Goal: Task Accomplishment & Management: Use online tool/utility

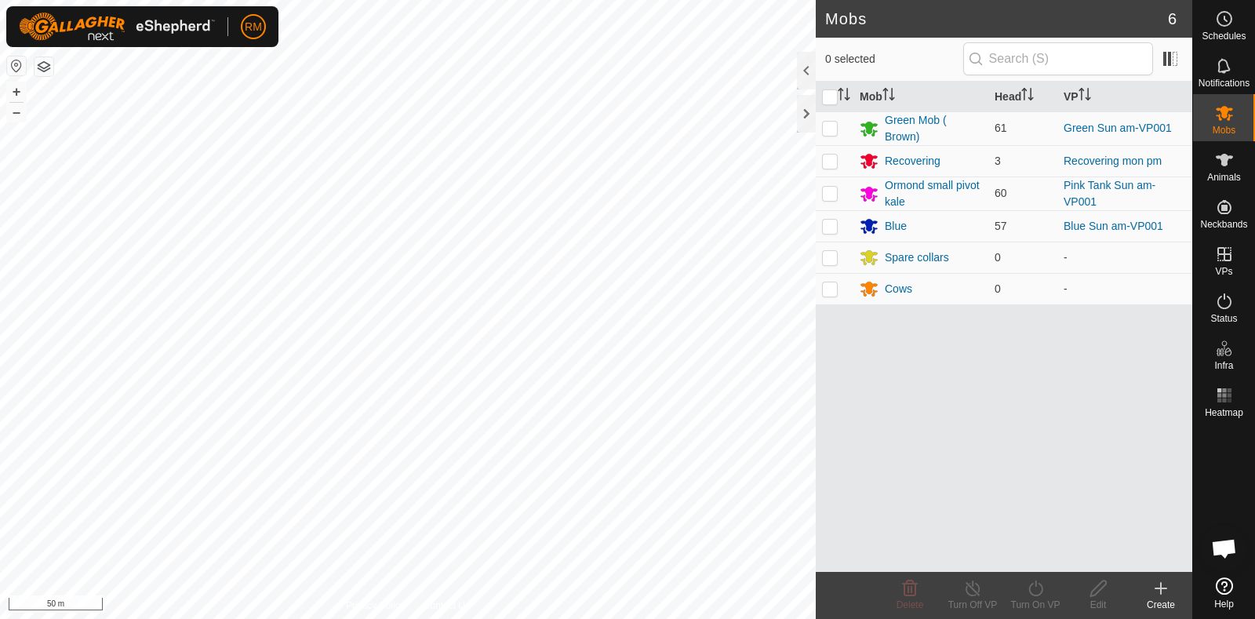
click at [466, 618] on html "RM Schedules Notifications Mobs Animals Neckbands VPs Status Infra Heatmap Help…" at bounding box center [627, 309] width 1255 height 619
click at [506, 618] on html "RM Schedules Notifications Mobs Animals Neckbands VPs Status Infra Heatmap Help…" at bounding box center [627, 309] width 1255 height 619
click at [485, 618] on html "RM Schedules Notifications Mobs Animals Neckbands VPs Status Infra Heatmap Help…" at bounding box center [627, 309] width 1255 height 619
click at [458, 618] on html "RM Schedules Notifications Mobs Animals Neckbands VPs Status Infra Heatmap Help…" at bounding box center [627, 309] width 1255 height 619
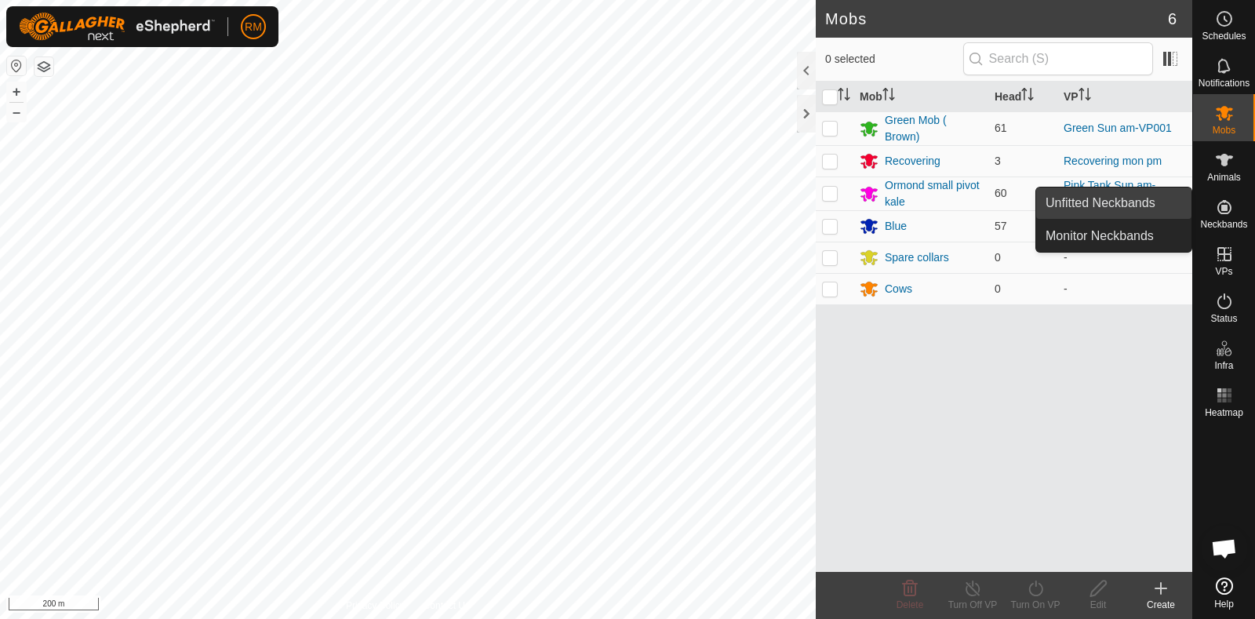
click at [1106, 201] on link "Unfitted Neckbands" at bounding box center [1114, 203] width 155 height 31
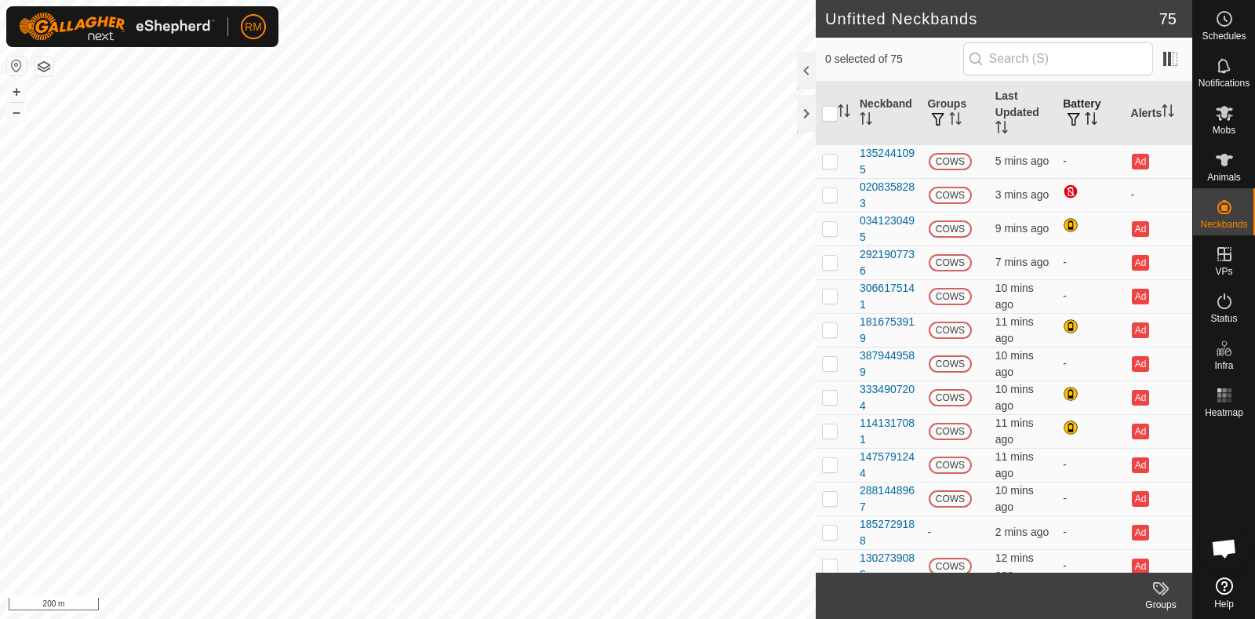
click at [1060, 110] on th "Battery" at bounding box center [1090, 114] width 67 height 64
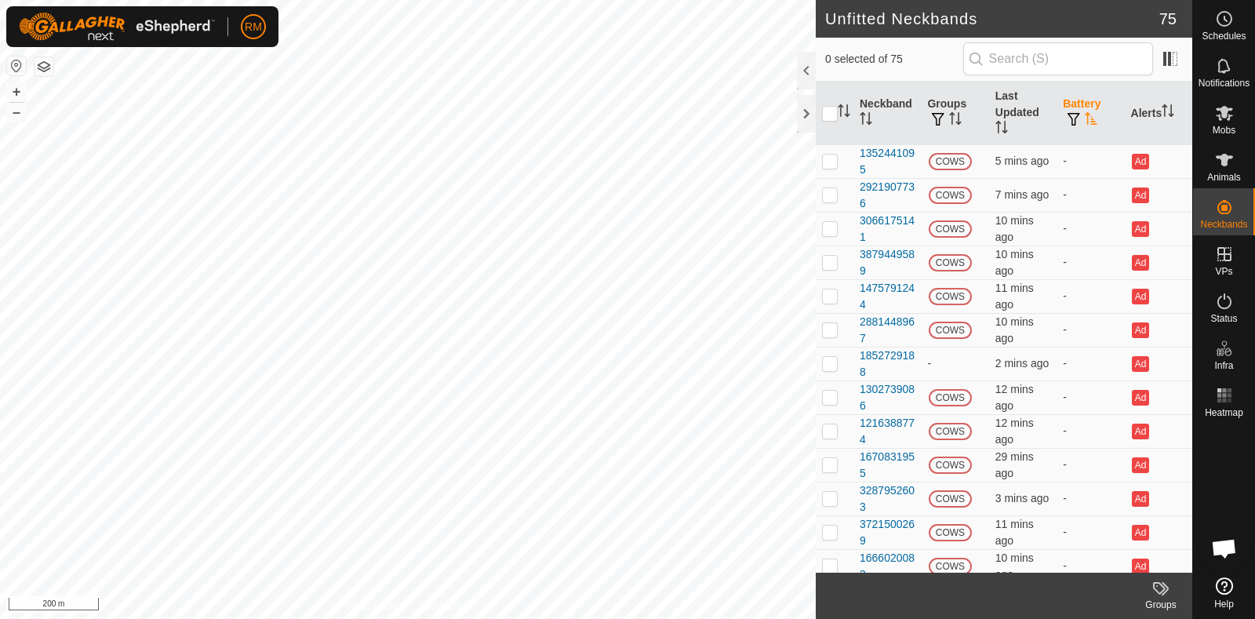
click at [1068, 116] on span "button" at bounding box center [1074, 119] width 13 height 13
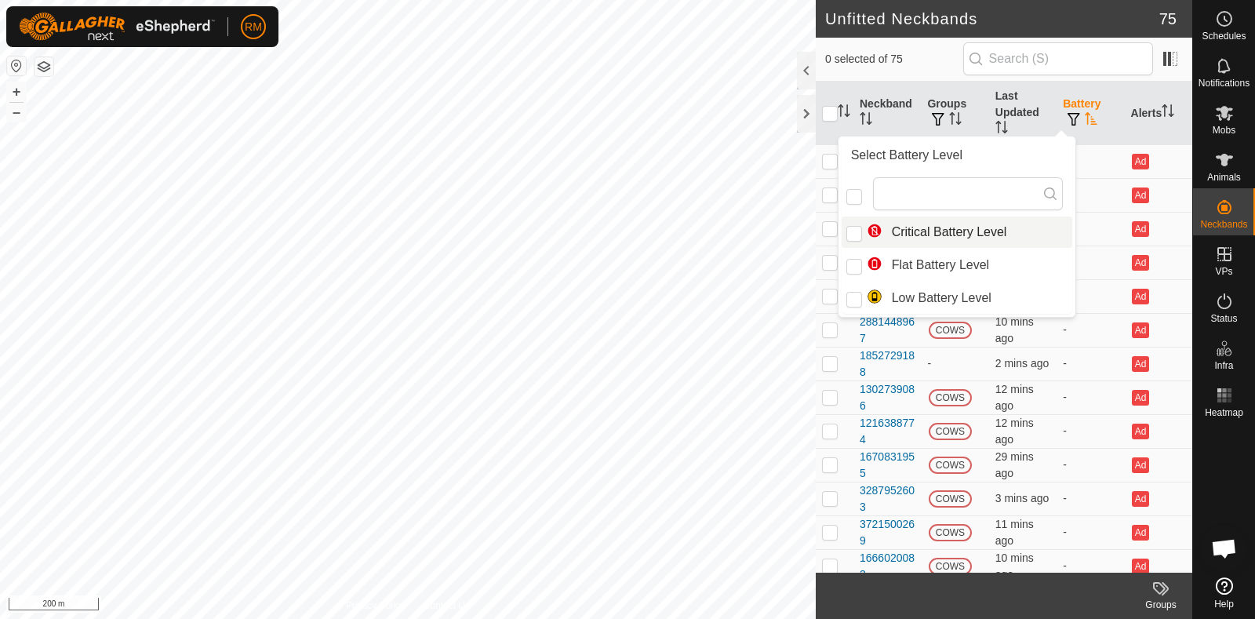
click at [887, 227] on li "Critical Battery Level" at bounding box center [957, 232] width 231 height 31
checkbox input "true"
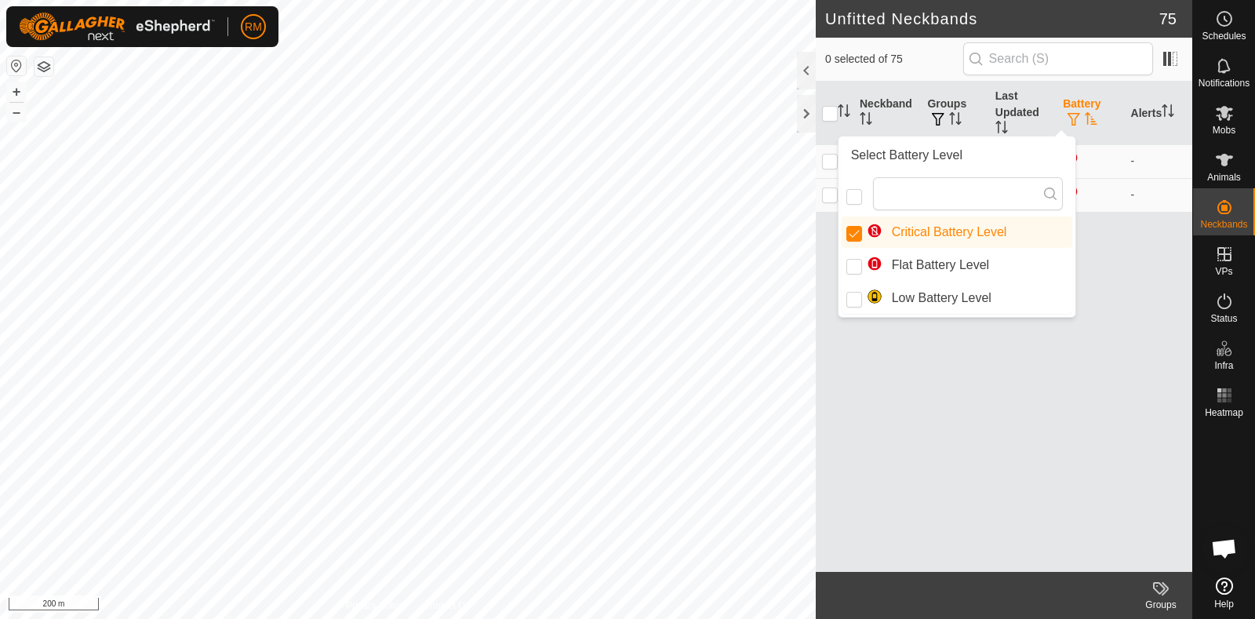
click at [1099, 390] on div "Neckband Groups Last Updated Battery Alerts 0208358283 COWS 3 mins ago - 165912…" at bounding box center [1004, 327] width 377 height 490
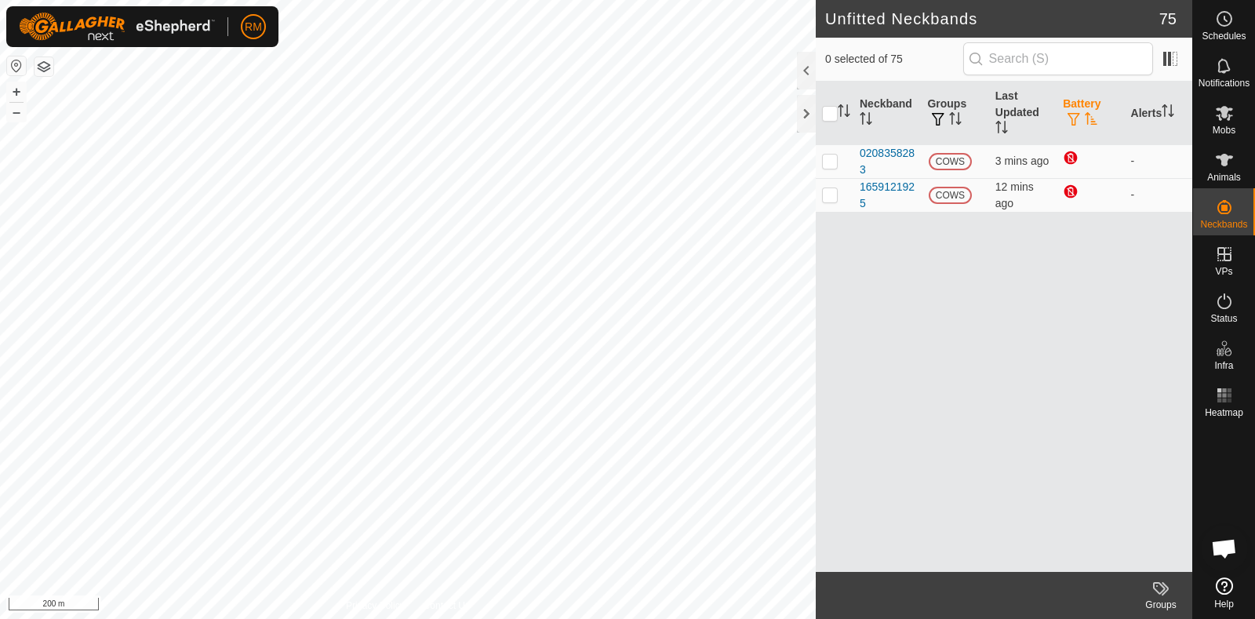
click at [1071, 108] on th "Battery" at bounding box center [1090, 114] width 67 height 64
click at [1074, 119] on span "button" at bounding box center [1074, 119] width 13 height 13
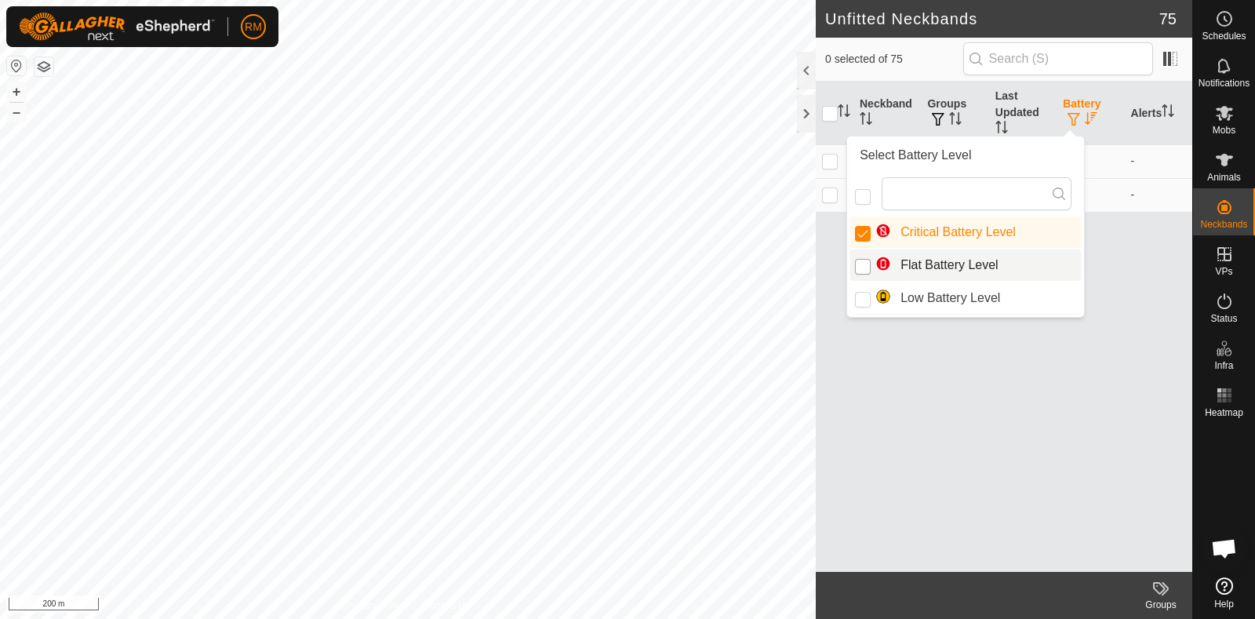
click at [862, 266] on input "Flat Battery Level" at bounding box center [863, 267] width 16 height 16
checkbox input "true"
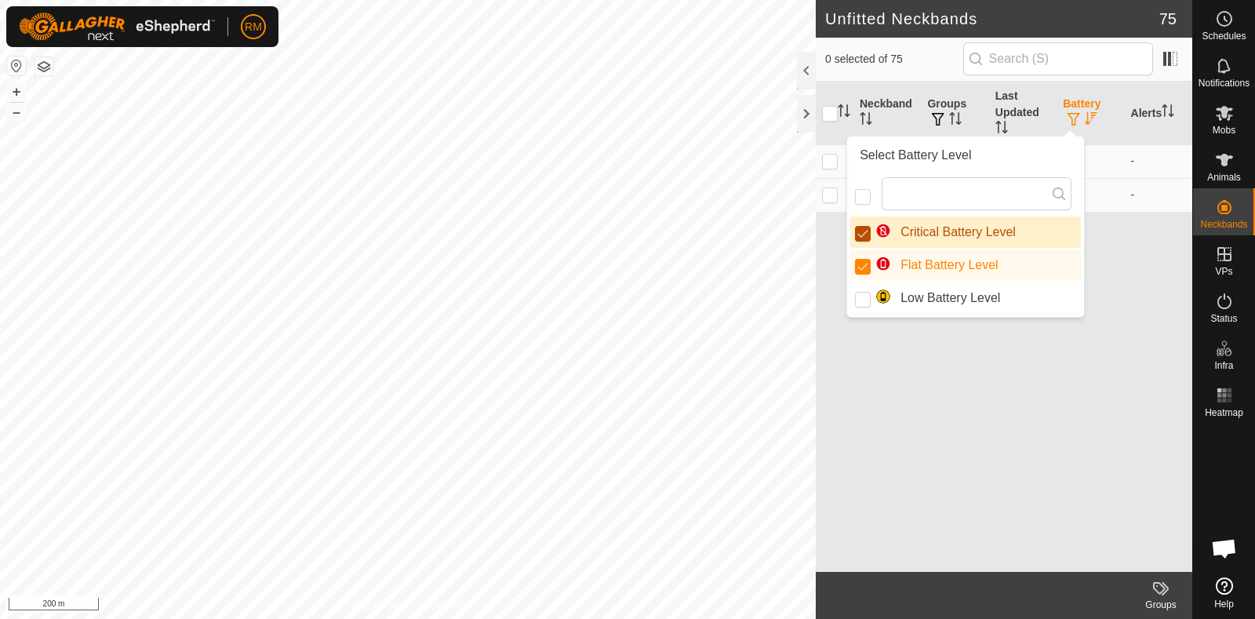
click at [864, 230] on input "Critical Battery Level" at bounding box center [863, 234] width 16 height 16
checkbox input "false"
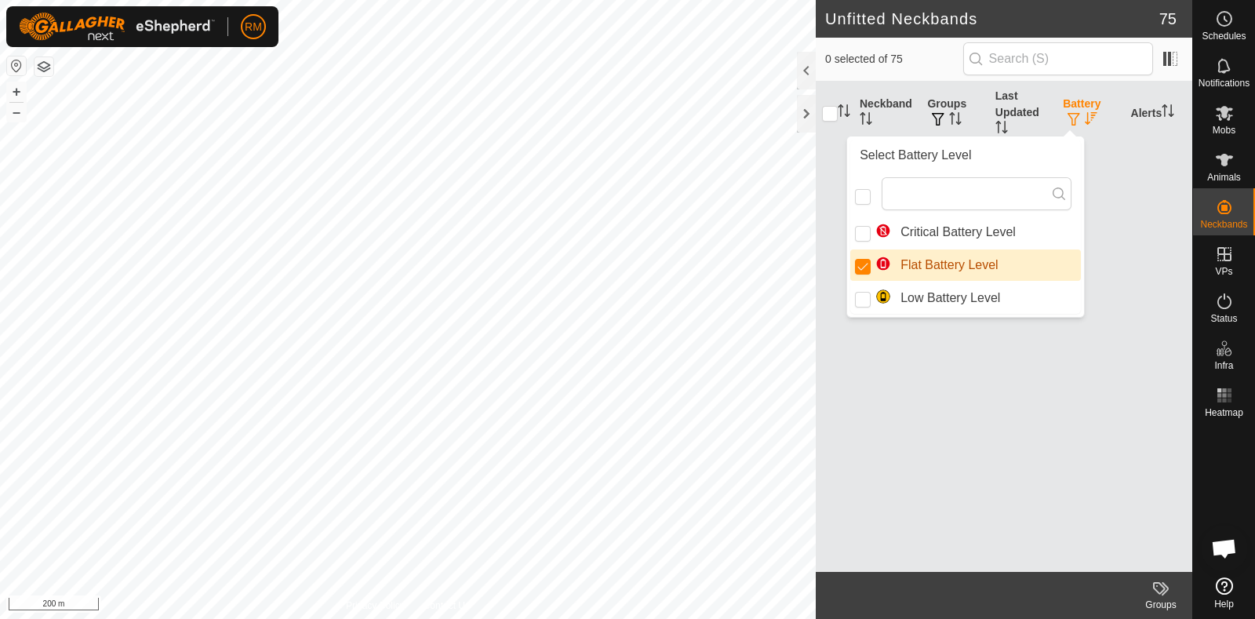
click at [1101, 374] on div "Neckband Groups Last Updated Battery Alerts" at bounding box center [1004, 327] width 377 height 490
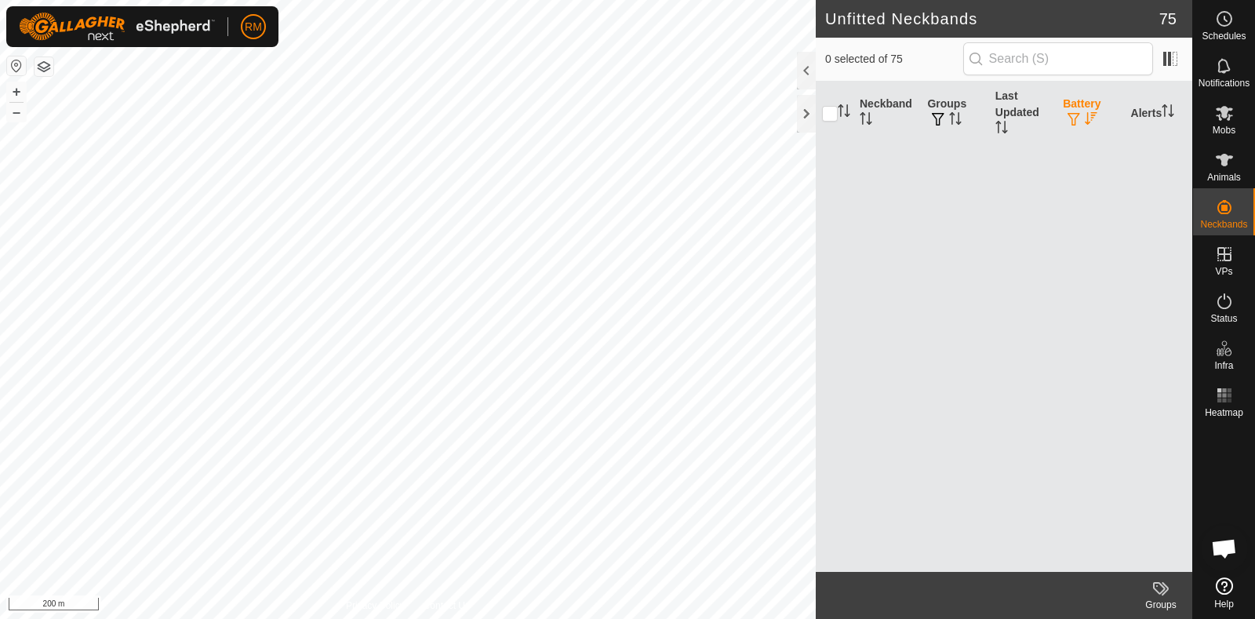
click at [1079, 110] on th "Battery" at bounding box center [1090, 114] width 67 height 64
click at [1070, 115] on span "button" at bounding box center [1074, 119] width 13 height 13
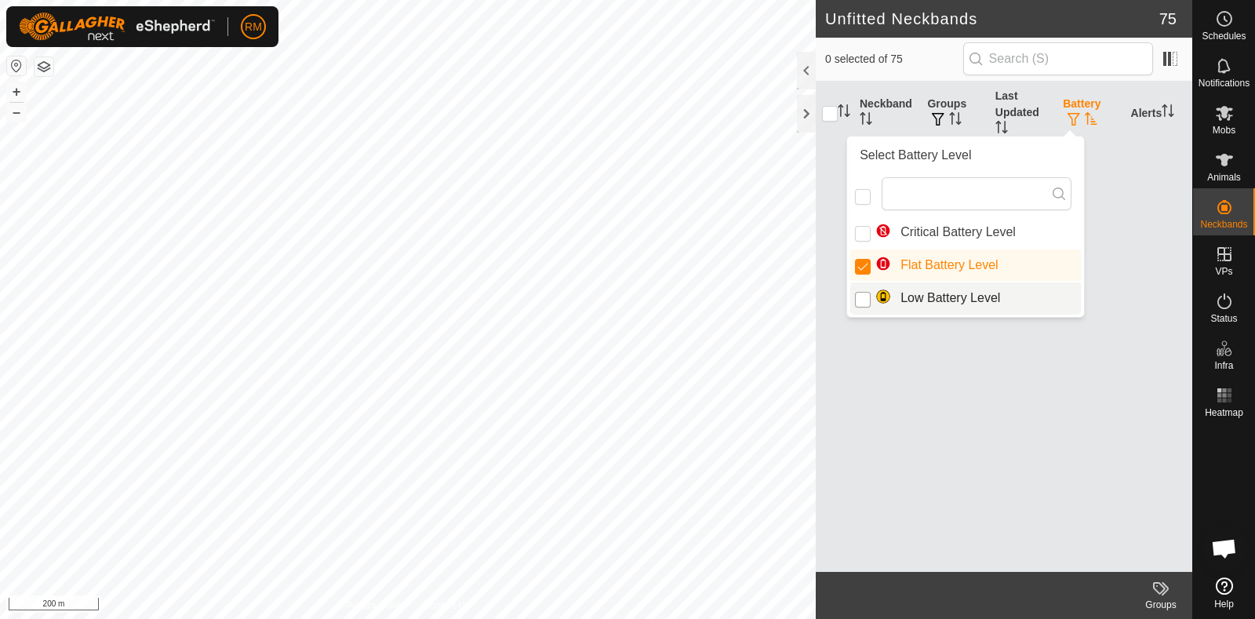
click at [867, 296] on input "Low Battery Level" at bounding box center [863, 300] width 16 height 16
checkbox input "true"
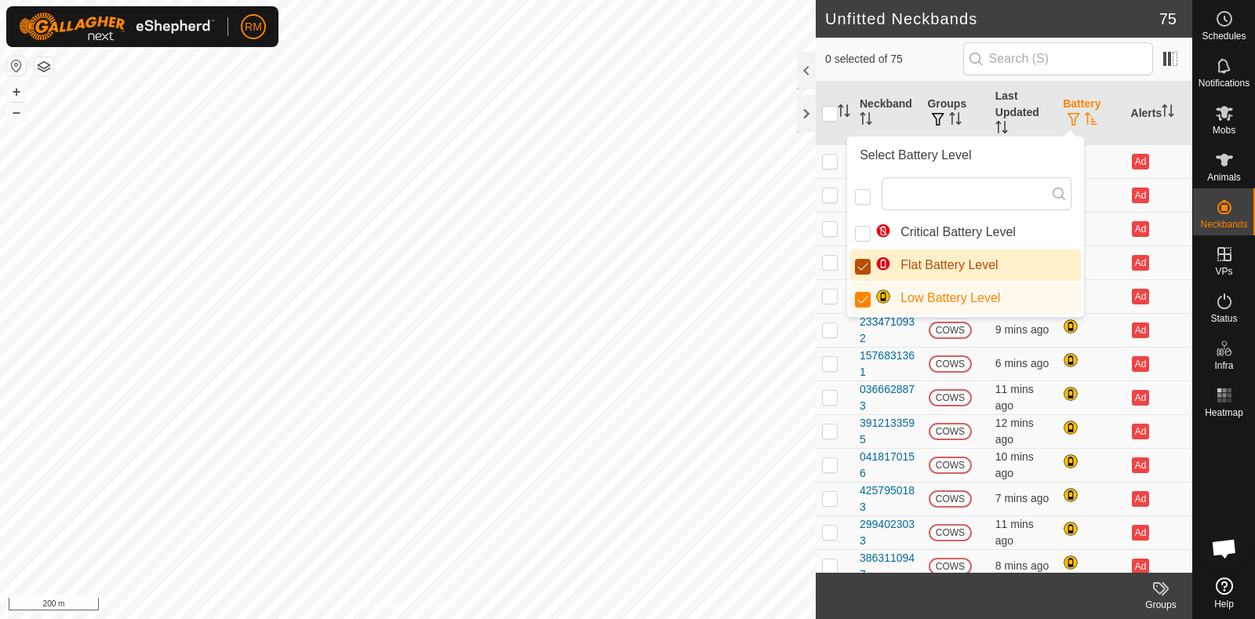
click at [863, 260] on input "Flat Battery Level" at bounding box center [863, 267] width 16 height 16
checkbox input "false"
click at [1149, 210] on td "Ad" at bounding box center [1158, 195] width 67 height 34
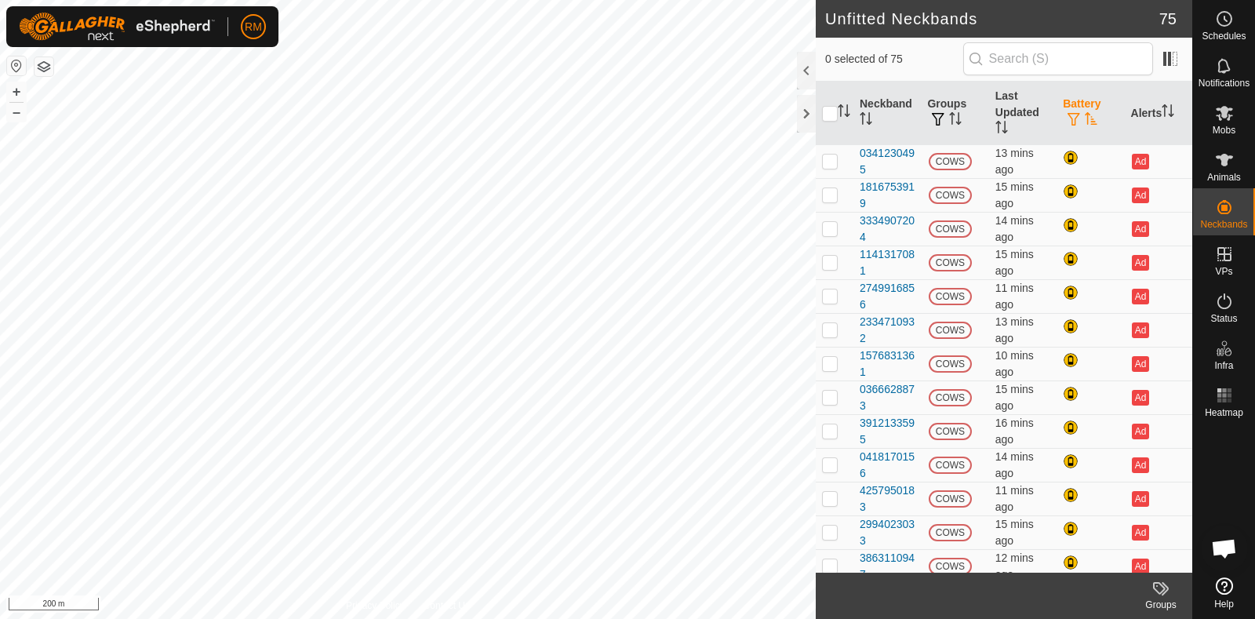
click at [1068, 116] on span "button" at bounding box center [1074, 119] width 13 height 13
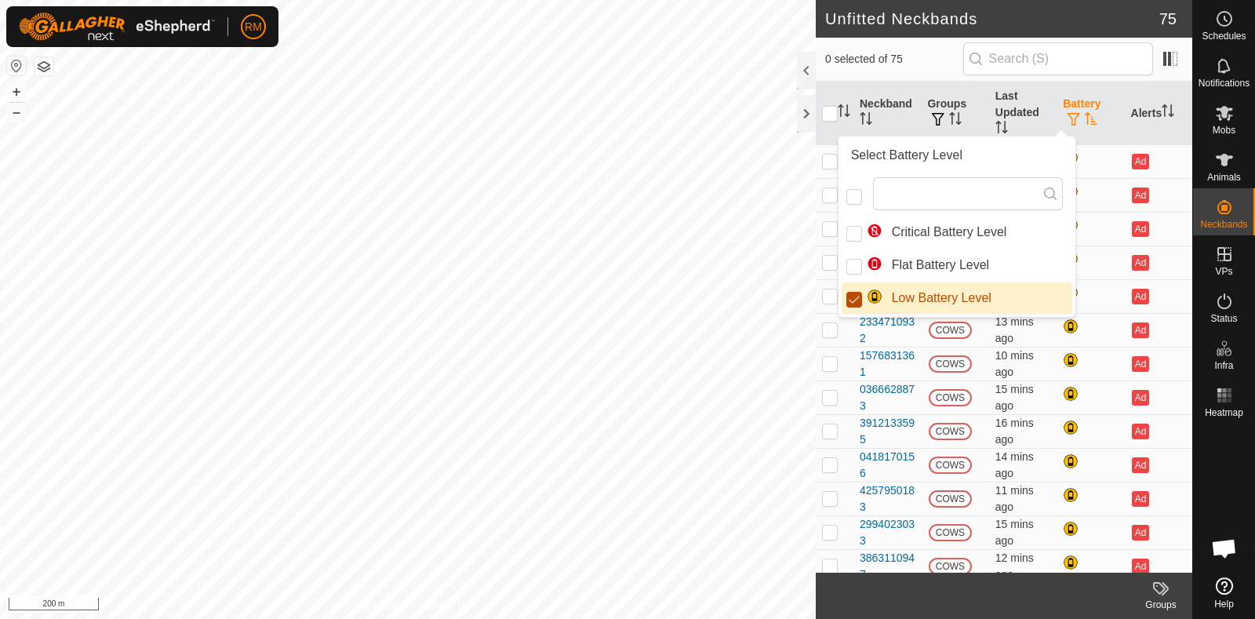
click at [847, 301] on input "Low Battery Level" at bounding box center [855, 300] width 16 height 16
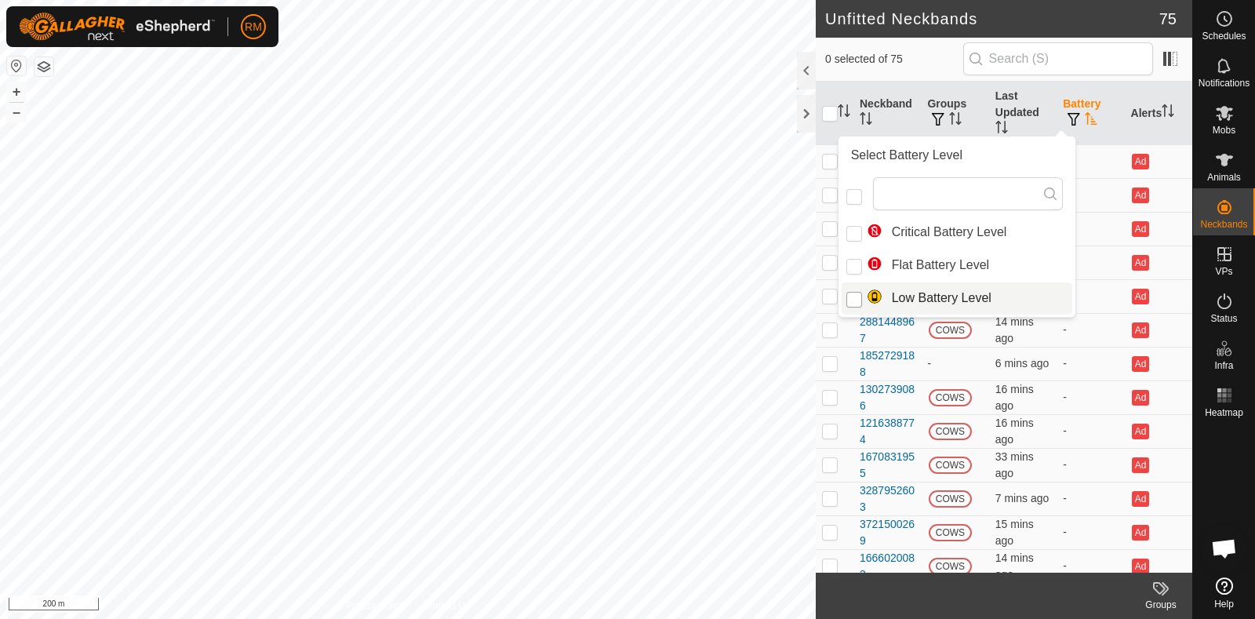
click at [851, 301] on input "Low Battery Level" at bounding box center [855, 300] width 16 height 16
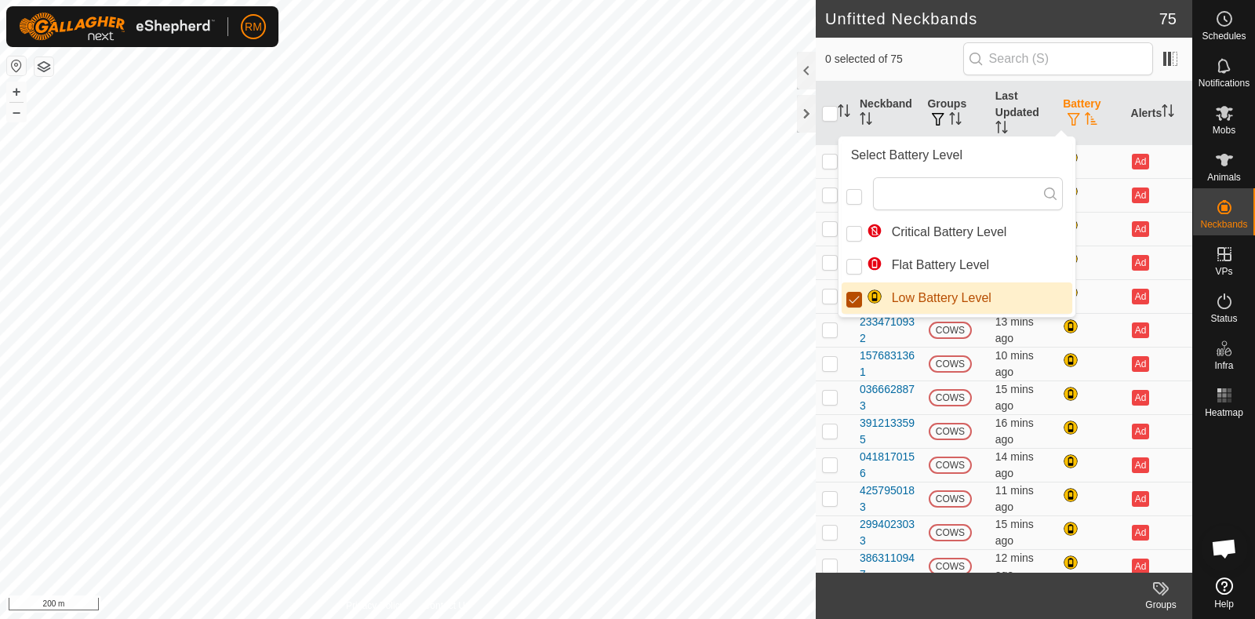
click at [851, 301] on input "Low Battery Level" at bounding box center [855, 300] width 16 height 16
checkbox input "false"
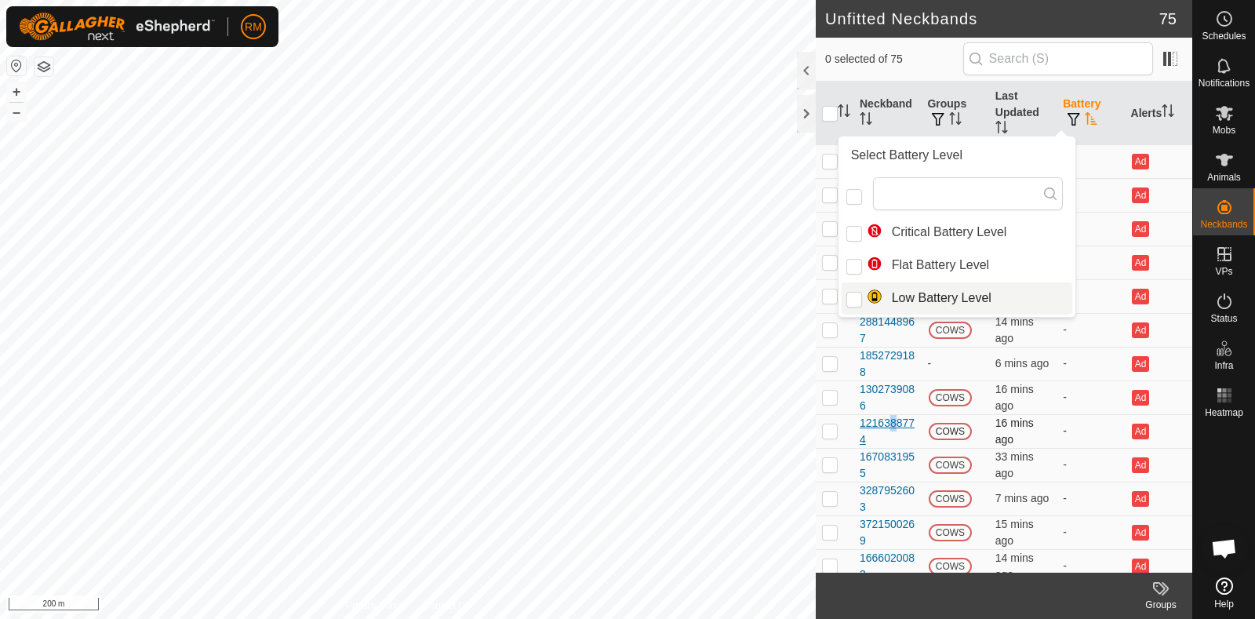
click at [887, 423] on div "1216388774" at bounding box center [887, 431] width 55 height 33
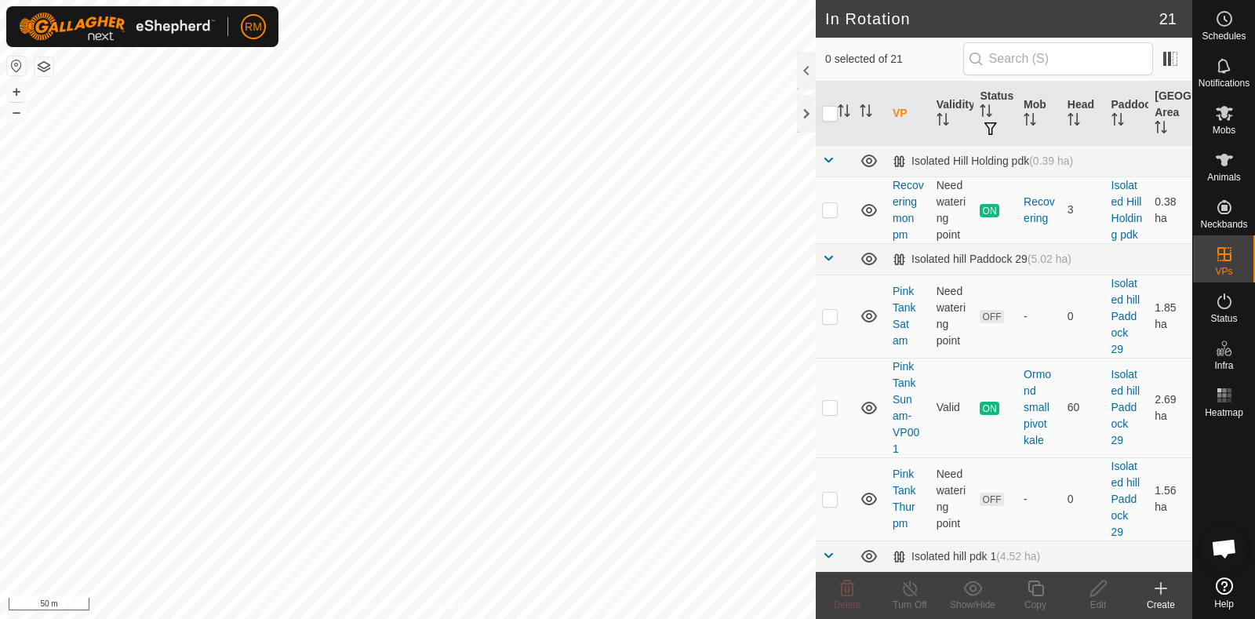
checkbox input "true"
click at [1036, 594] on icon at bounding box center [1036, 588] width 20 height 19
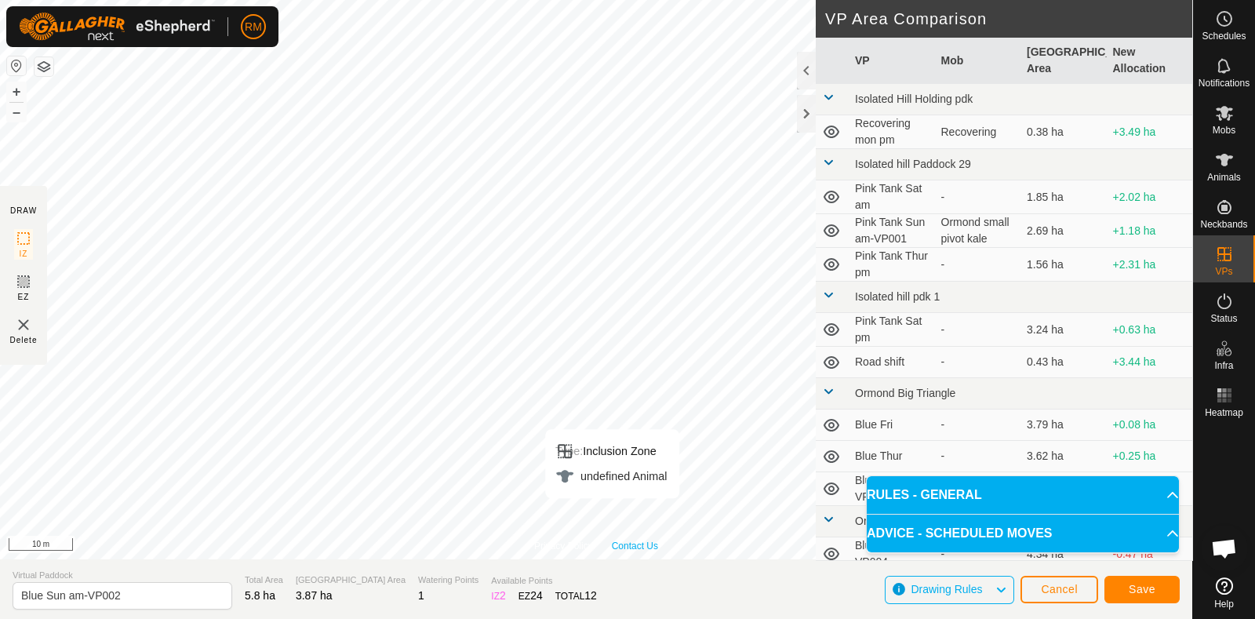
click at [614, 543] on div "Privacy Policy Contact Us Type: Inclusion Zone undefined Animal + – ⇧ i 10 m" at bounding box center [596, 279] width 1193 height 559
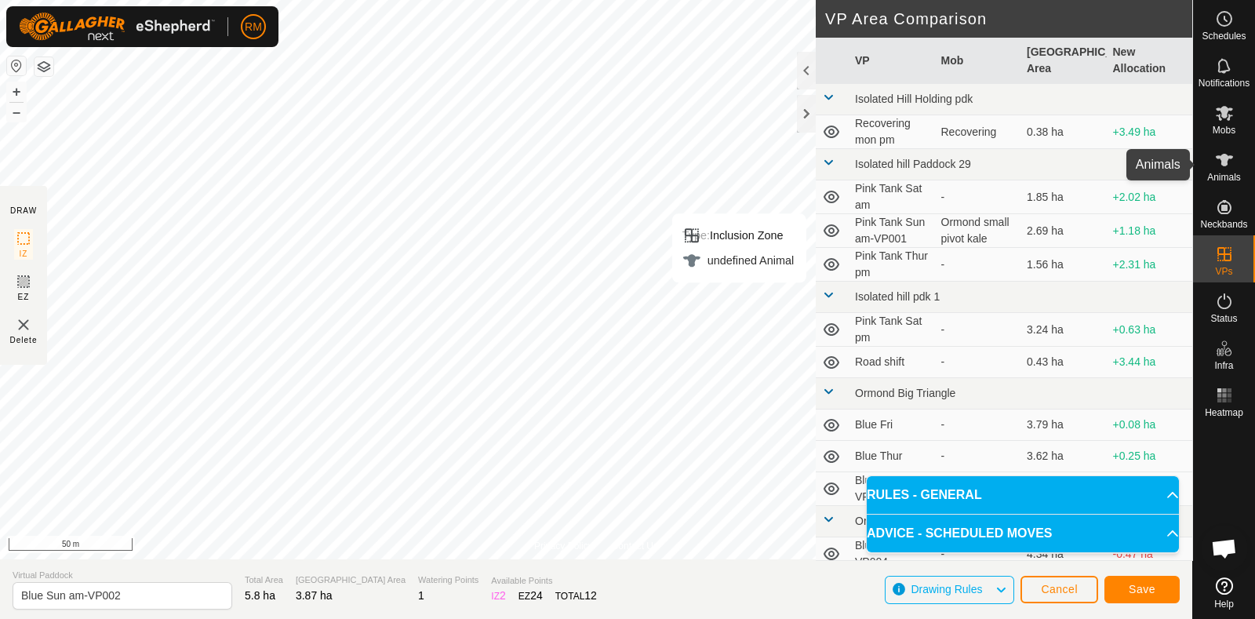
click at [1228, 166] on icon at bounding box center [1224, 160] width 19 height 19
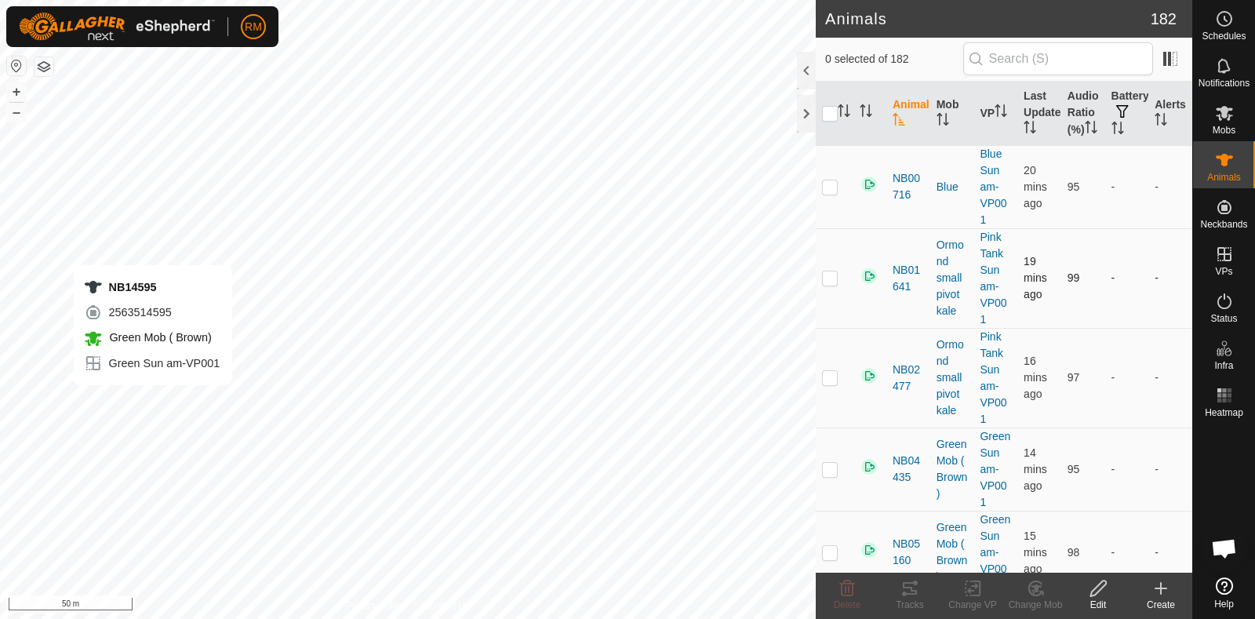
checkbox input "true"
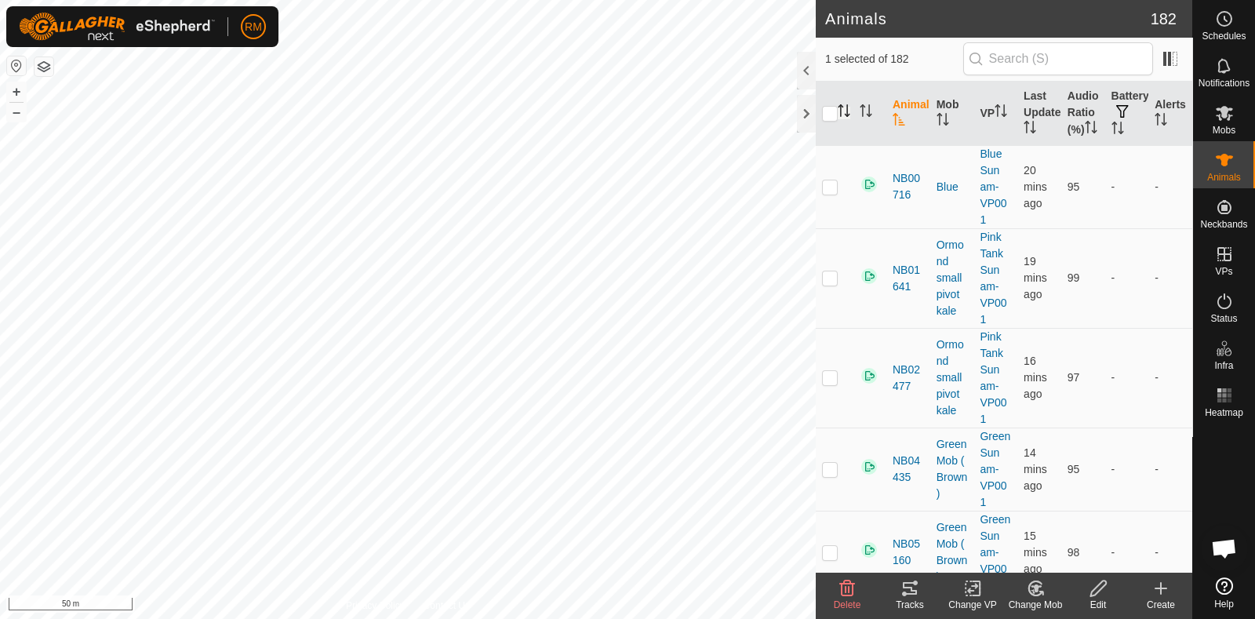
click at [850, 116] on icon "Activate to sort" at bounding box center [844, 110] width 13 height 13
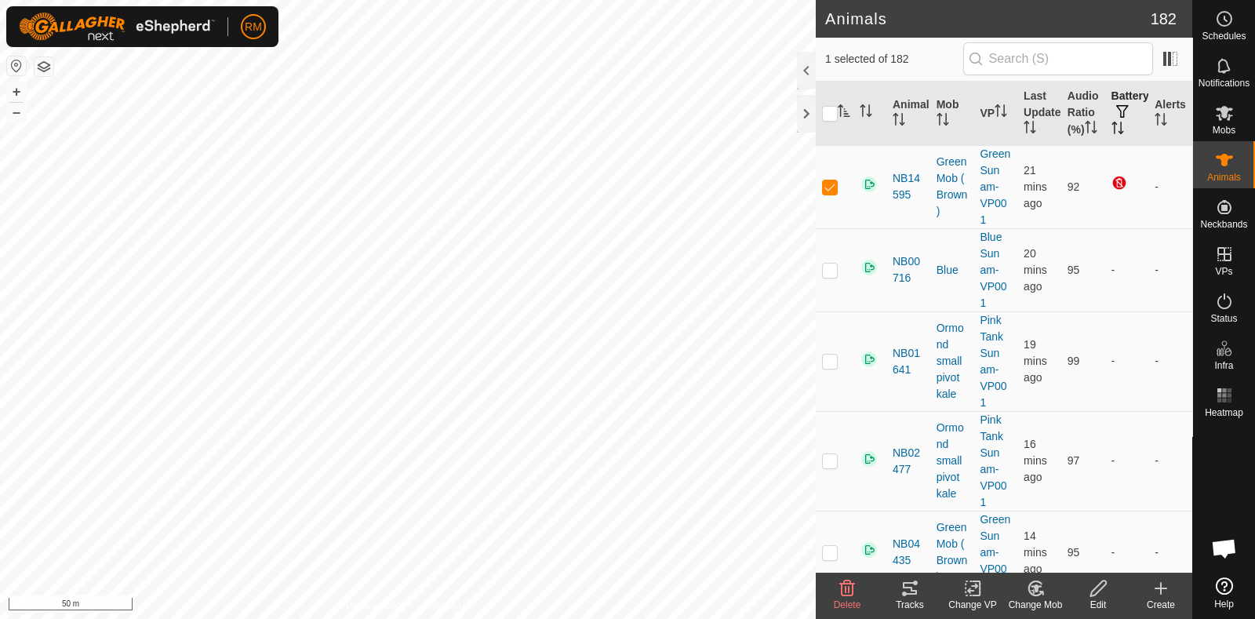
click at [1117, 112] on span "button" at bounding box center [1123, 111] width 13 height 13
click at [1220, 118] on icon at bounding box center [1224, 113] width 17 height 15
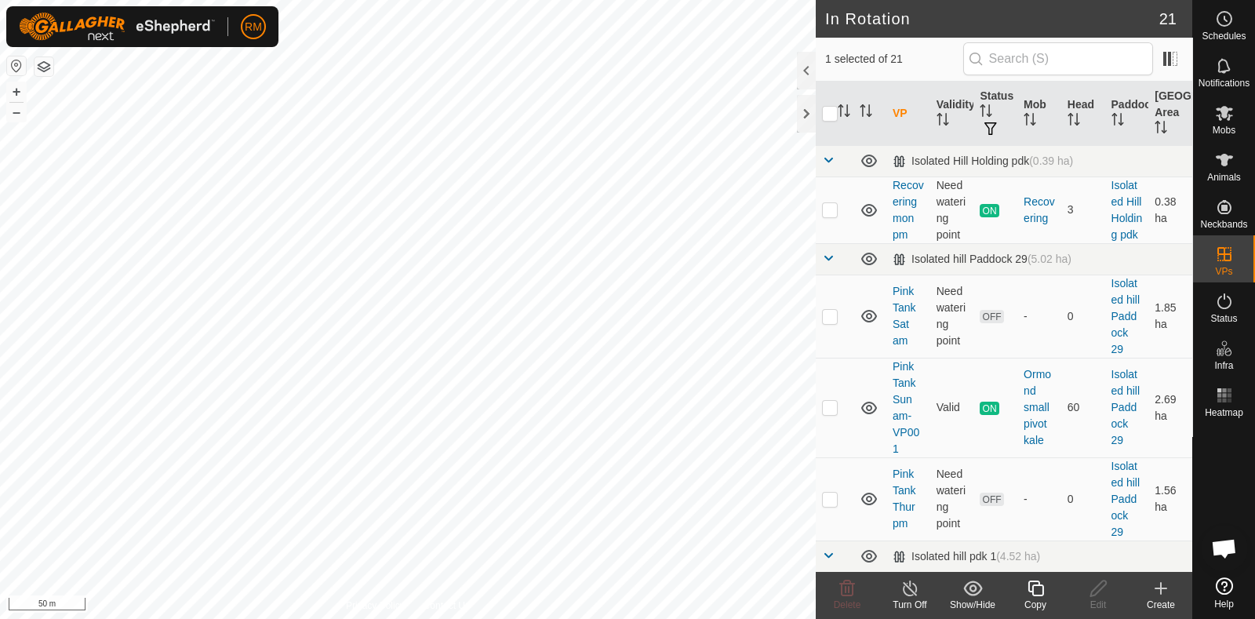
click at [1039, 594] on icon at bounding box center [1036, 588] width 20 height 19
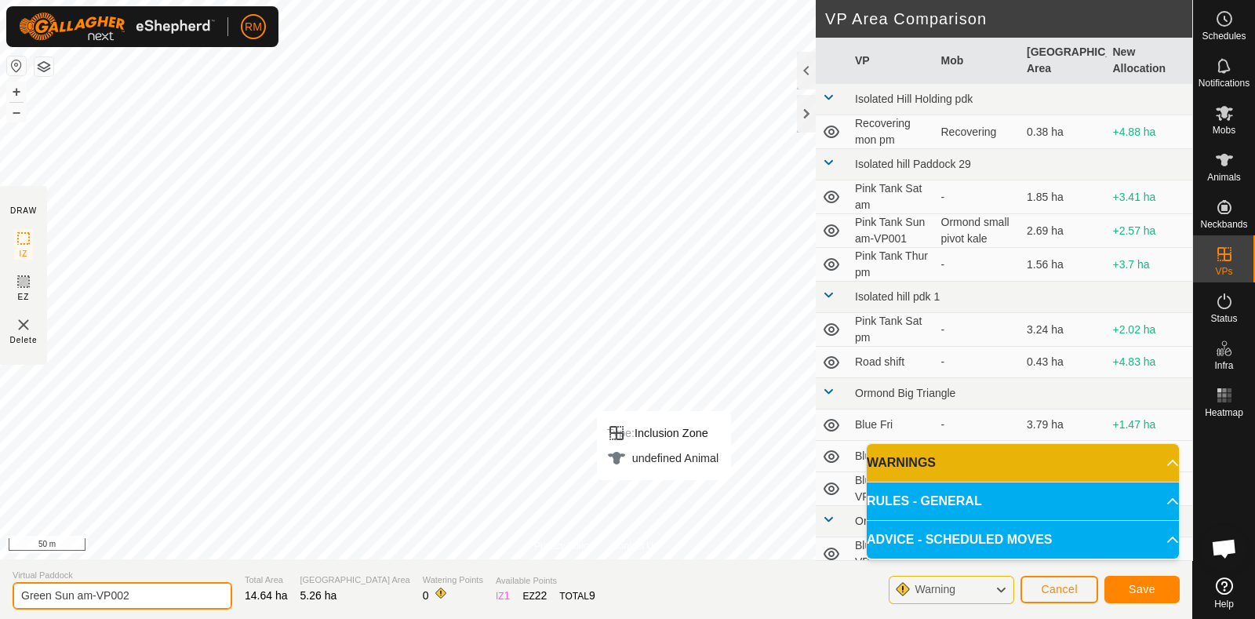
click at [141, 590] on input "Green Sun am-VP002" at bounding box center [123, 595] width 220 height 27
type input "Green Mon"
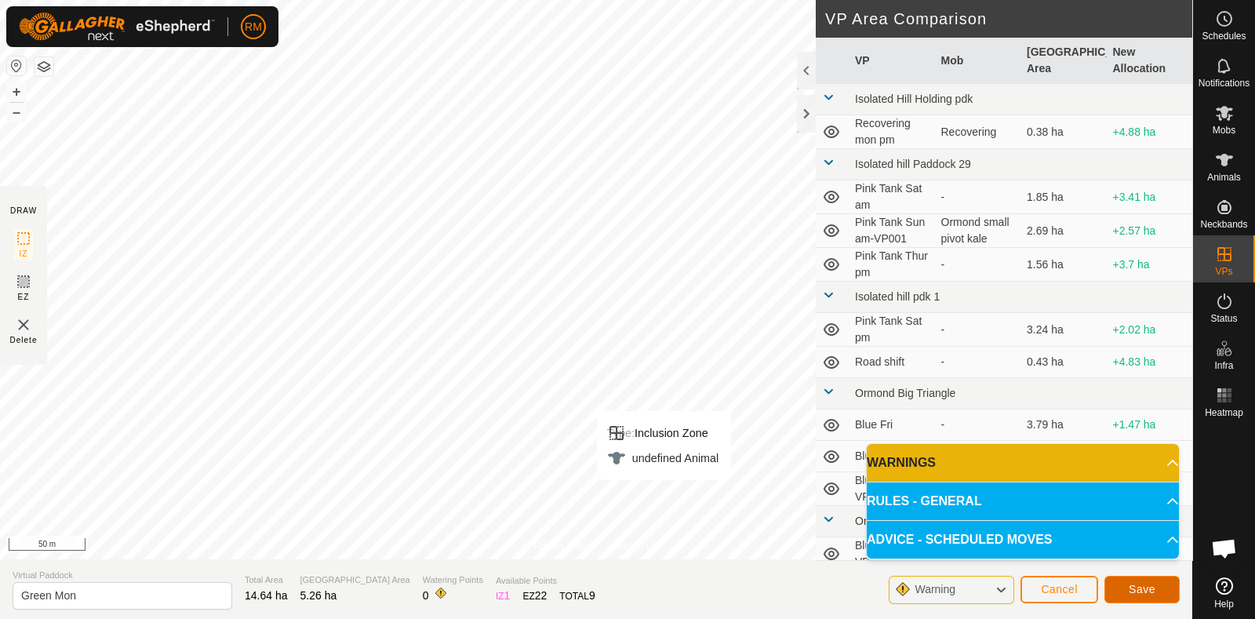
click at [1122, 586] on button "Save" at bounding box center [1142, 589] width 75 height 27
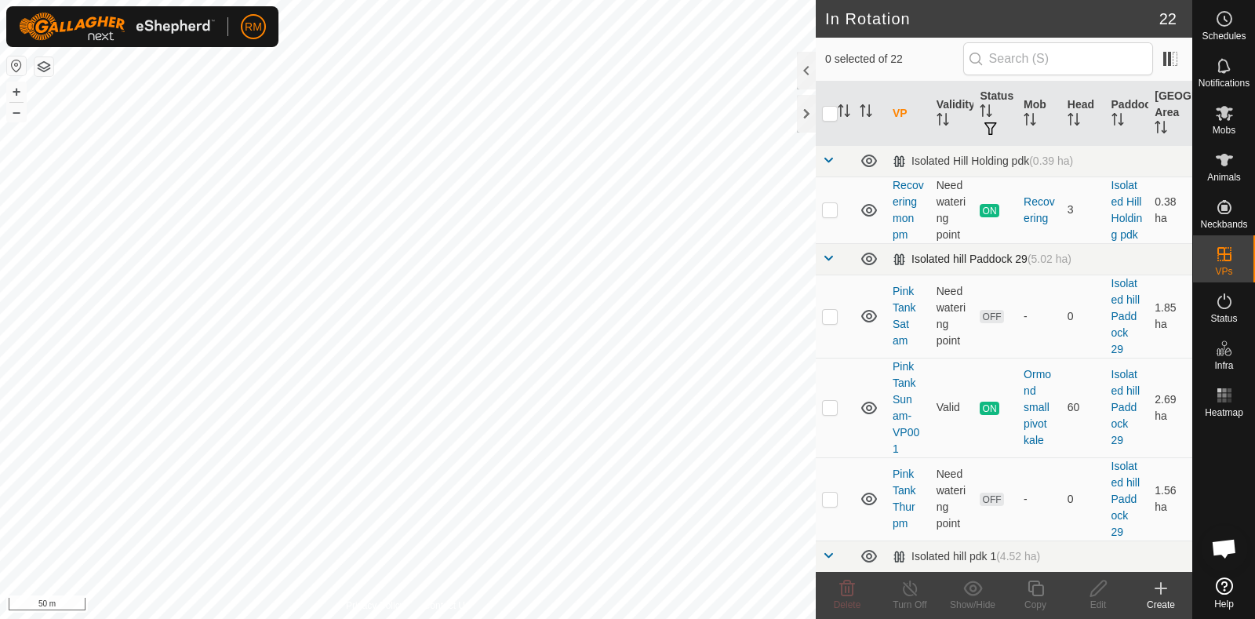
drag, startPoint x: 286, startPoint y: 253, endPoint x: 1091, endPoint y: 282, distance: 804.8
click at [1090, 284] on div "In Rotation 22 0 selected of 22 VP Validity Status Mob Head Paddock Grazing Are…" at bounding box center [596, 309] width 1193 height 619
click at [1040, 241] on div "In Rotation 22 0 selected of 22 VP Validity Status Mob Head Paddock Grazing Are…" at bounding box center [596, 309] width 1193 height 619
click at [1225, 116] on icon at bounding box center [1224, 113] width 17 height 15
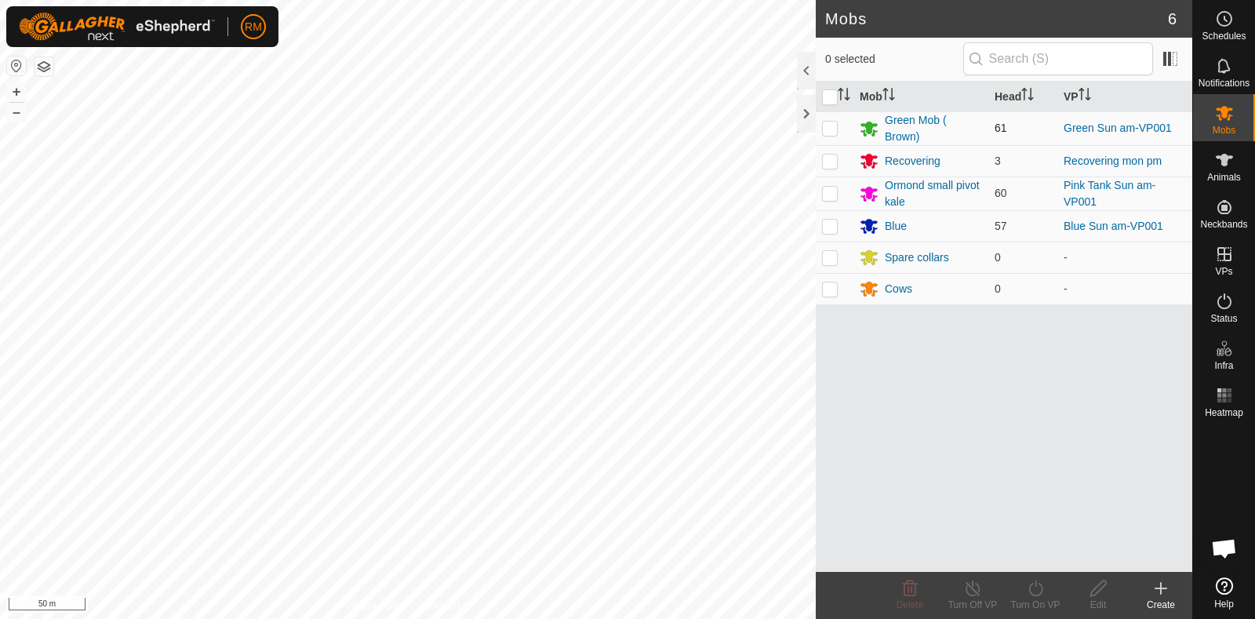
click at [832, 125] on p-checkbox at bounding box center [830, 128] width 16 height 13
checkbox input "true"
click at [1036, 593] on icon at bounding box center [1036, 588] width 20 height 19
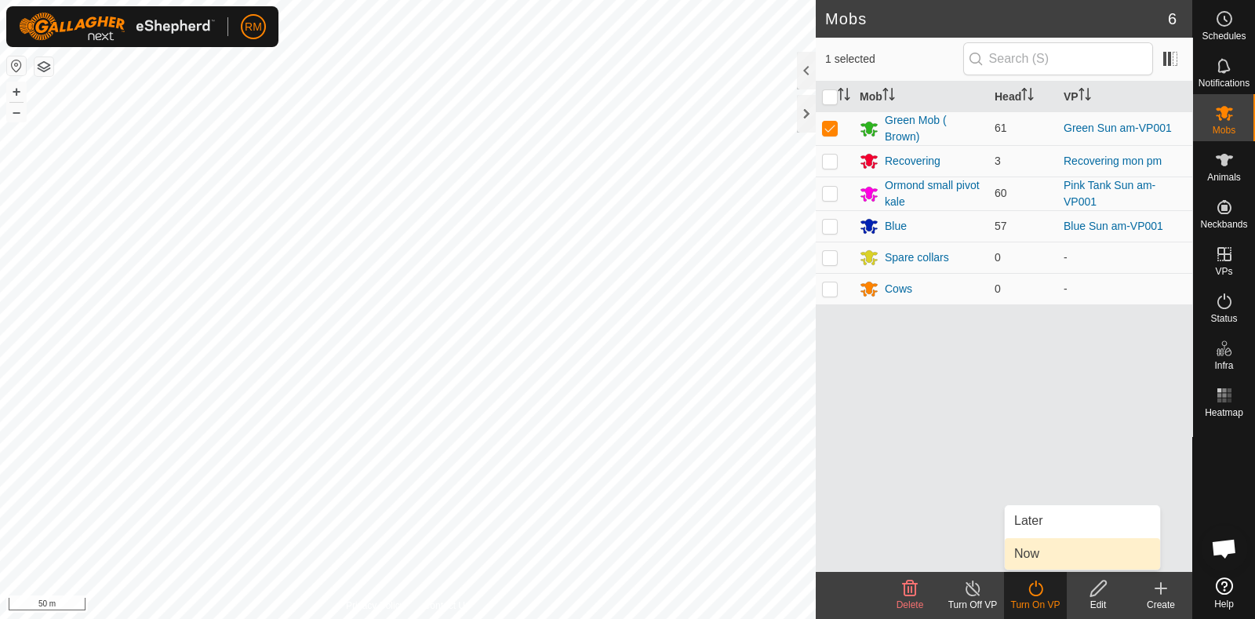
click at [1027, 546] on link "Now" at bounding box center [1082, 553] width 155 height 31
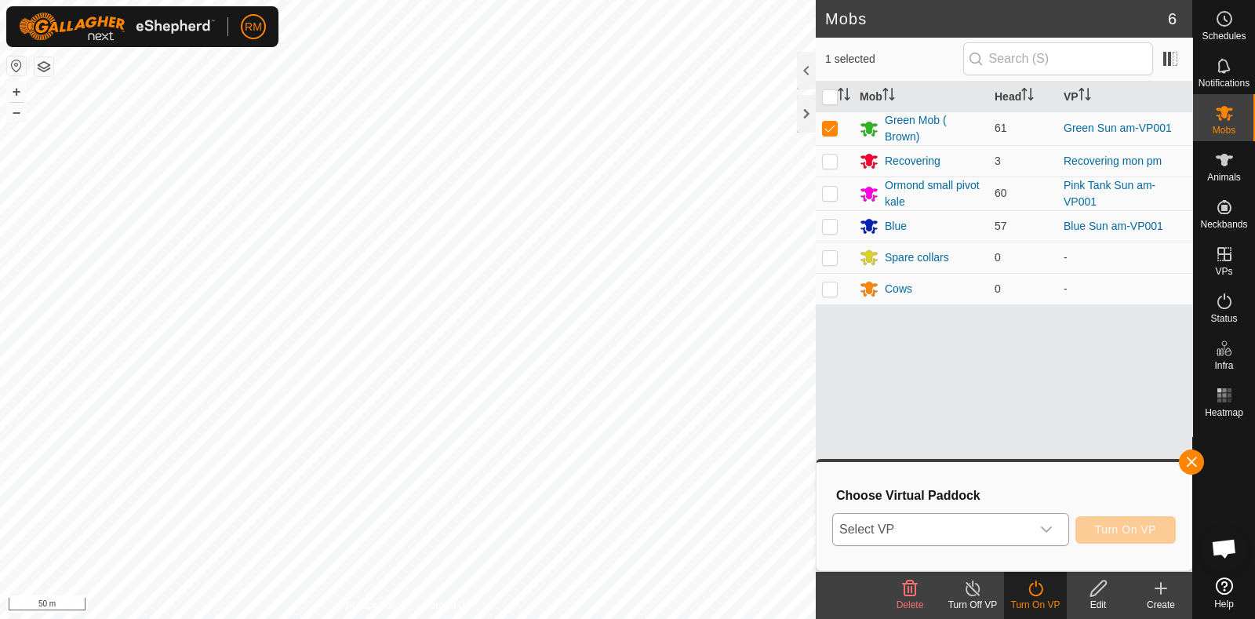
click at [1045, 528] on icon "dropdown trigger" at bounding box center [1046, 529] width 13 height 13
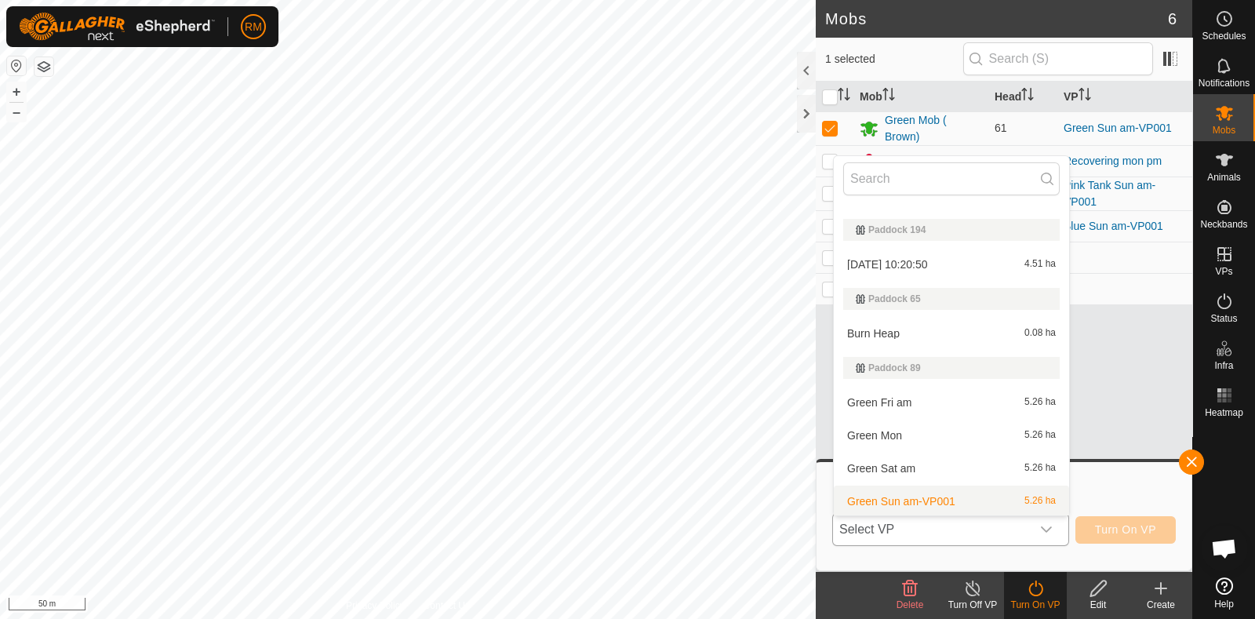
scroll to position [770, 0]
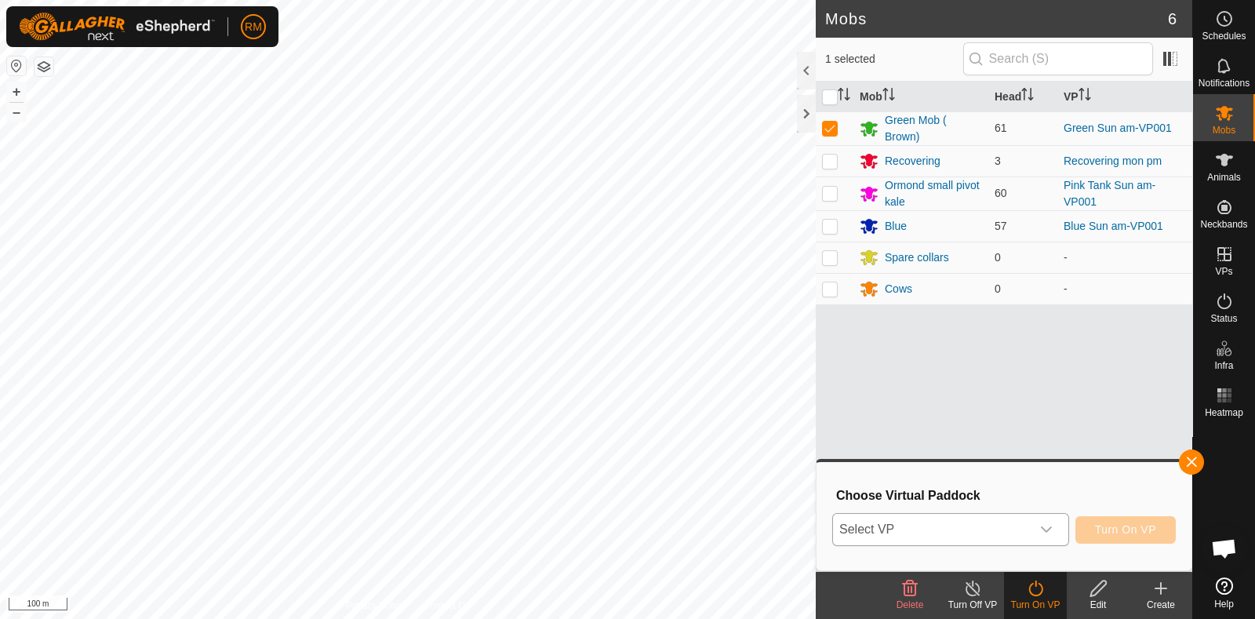
click at [1048, 523] on icon "dropdown trigger" at bounding box center [1046, 529] width 13 height 13
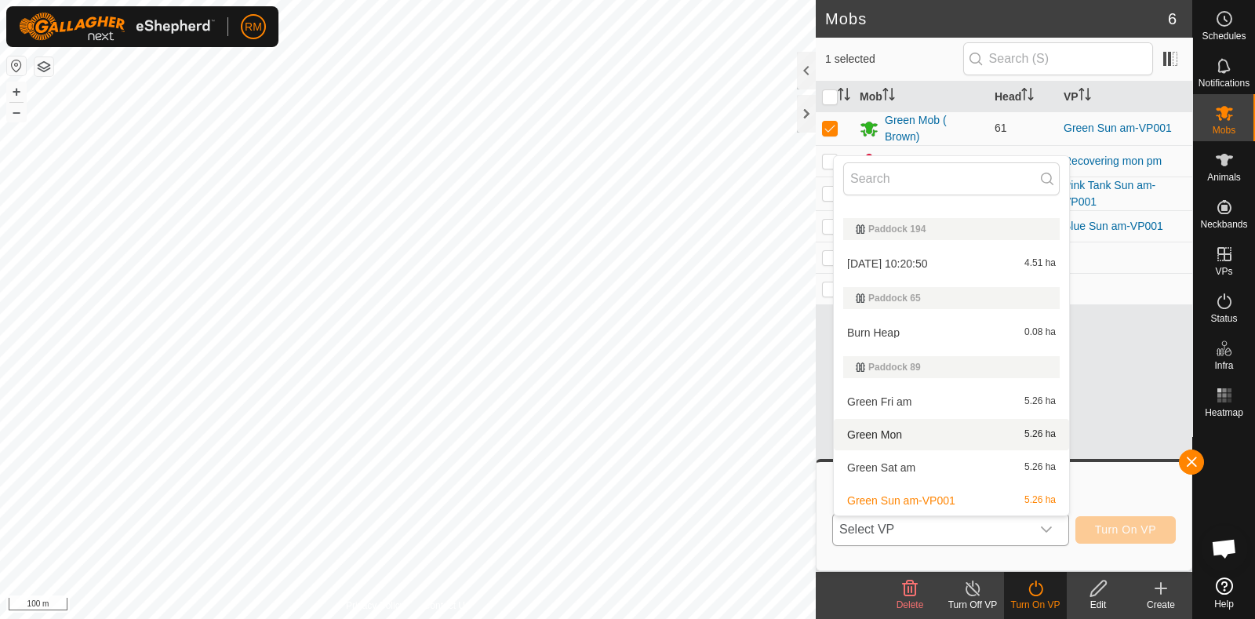
click at [891, 433] on li "Green Mon 5.26 ha" at bounding box center [951, 434] width 235 height 31
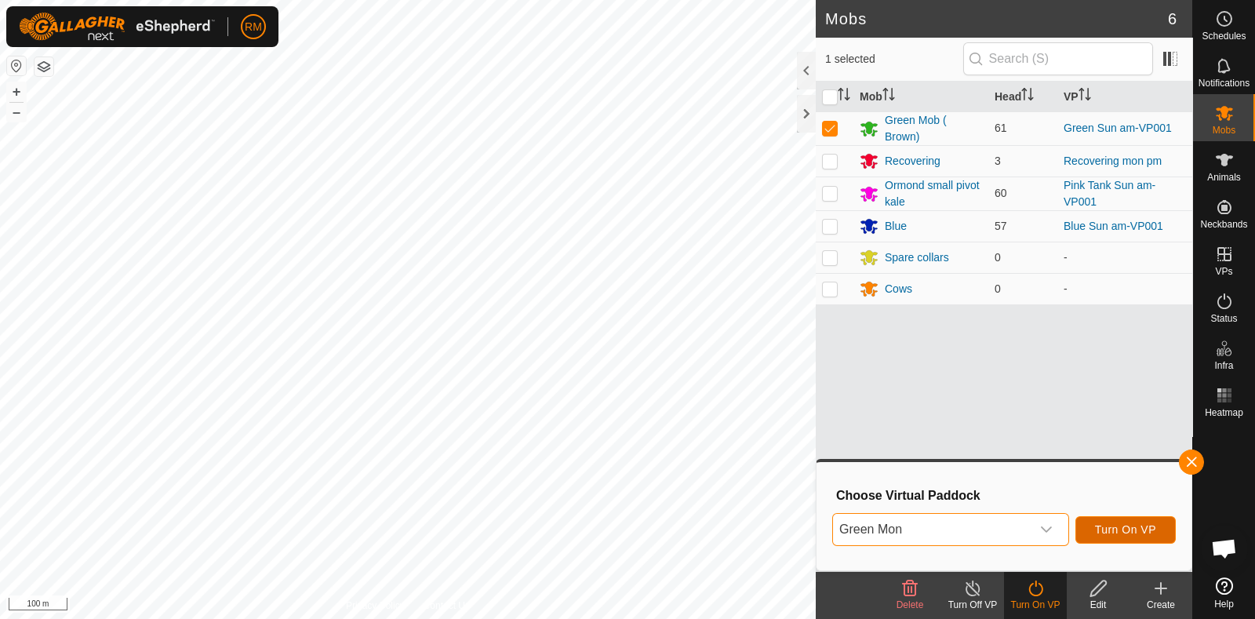
click at [1130, 527] on span "Turn On VP" at bounding box center [1125, 529] width 61 height 13
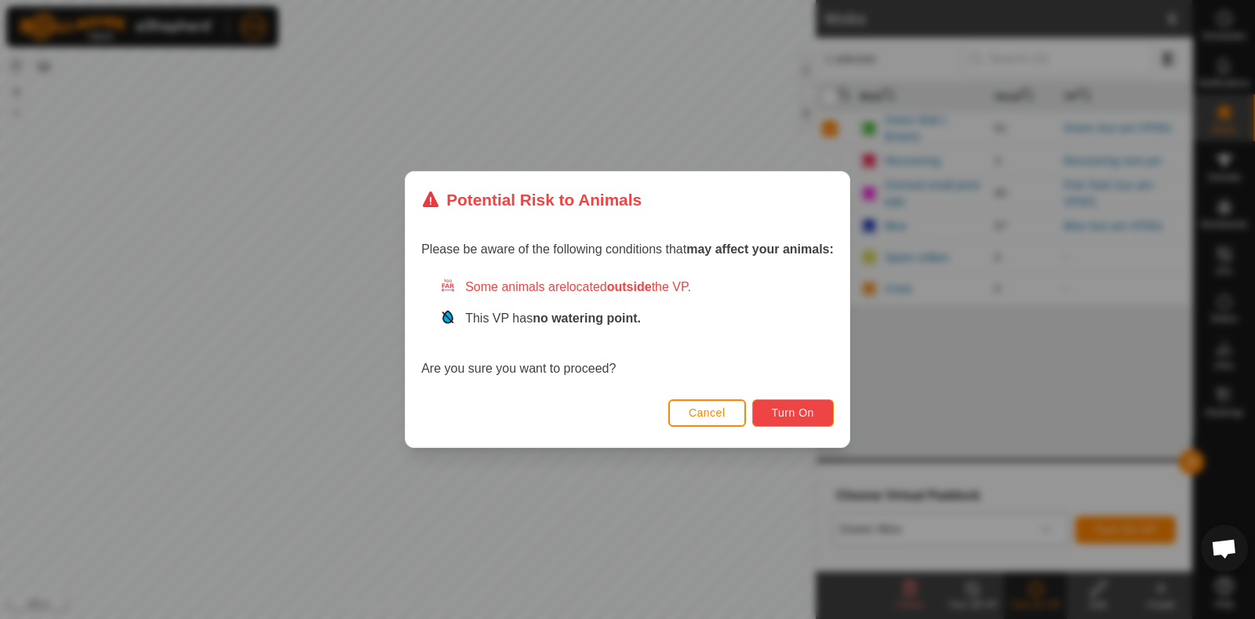
click at [800, 406] on span "Turn On" at bounding box center [793, 412] width 42 height 13
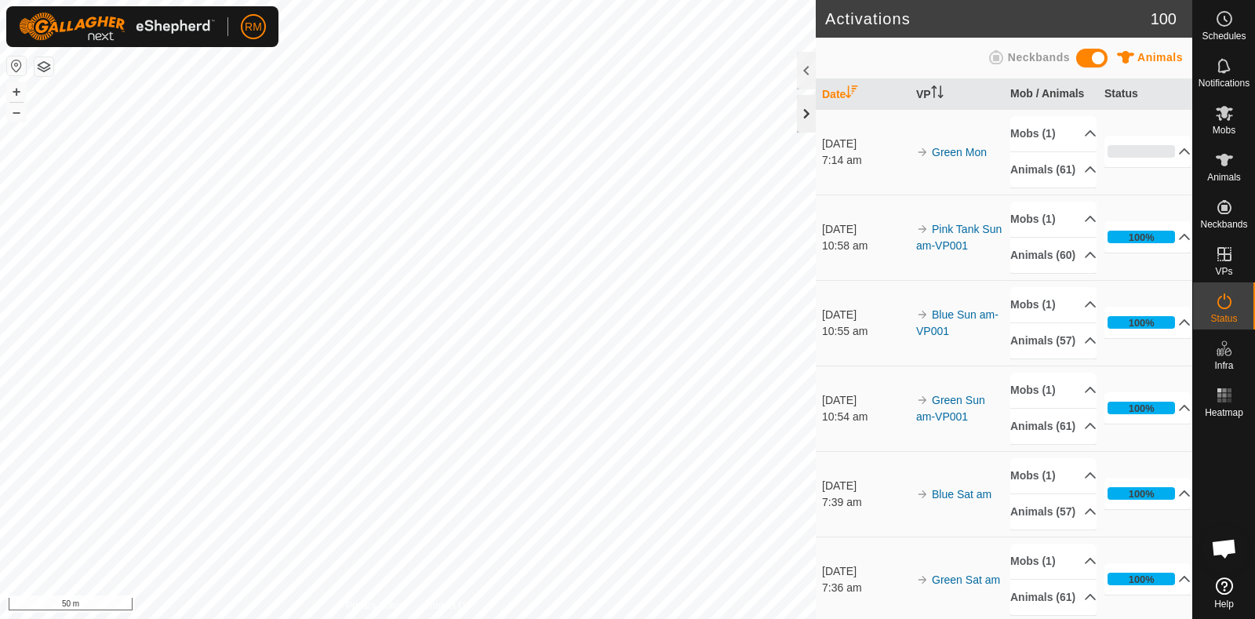
click at [804, 116] on div at bounding box center [806, 114] width 19 height 38
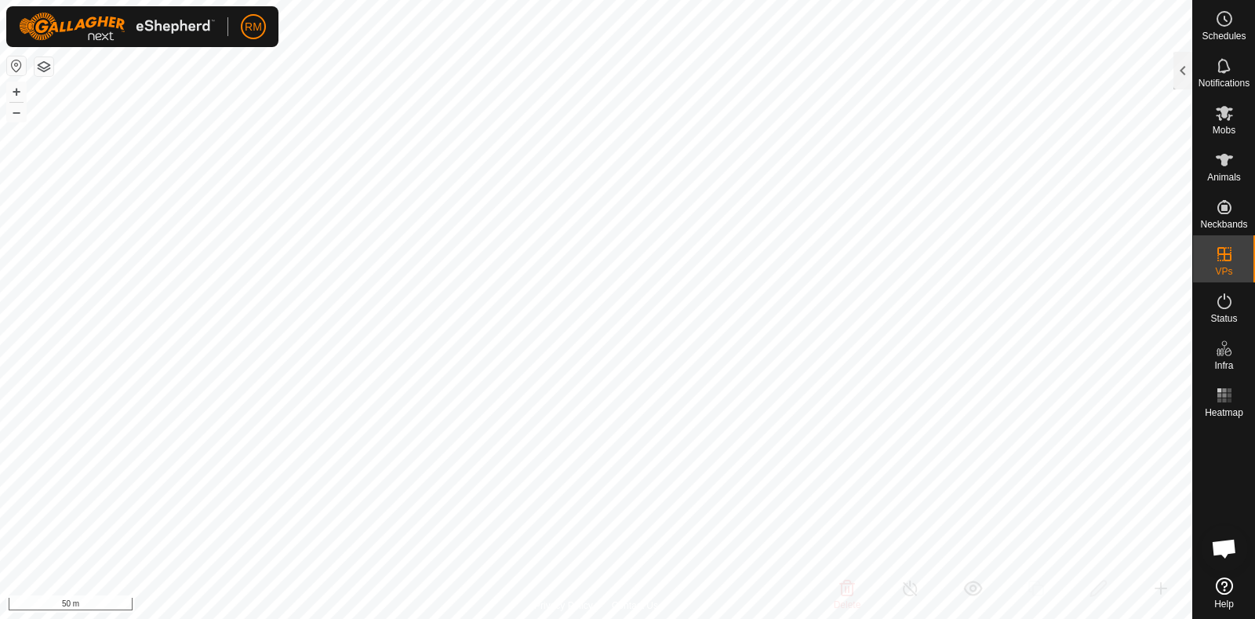
click at [1186, 70] on div at bounding box center [1183, 71] width 19 height 38
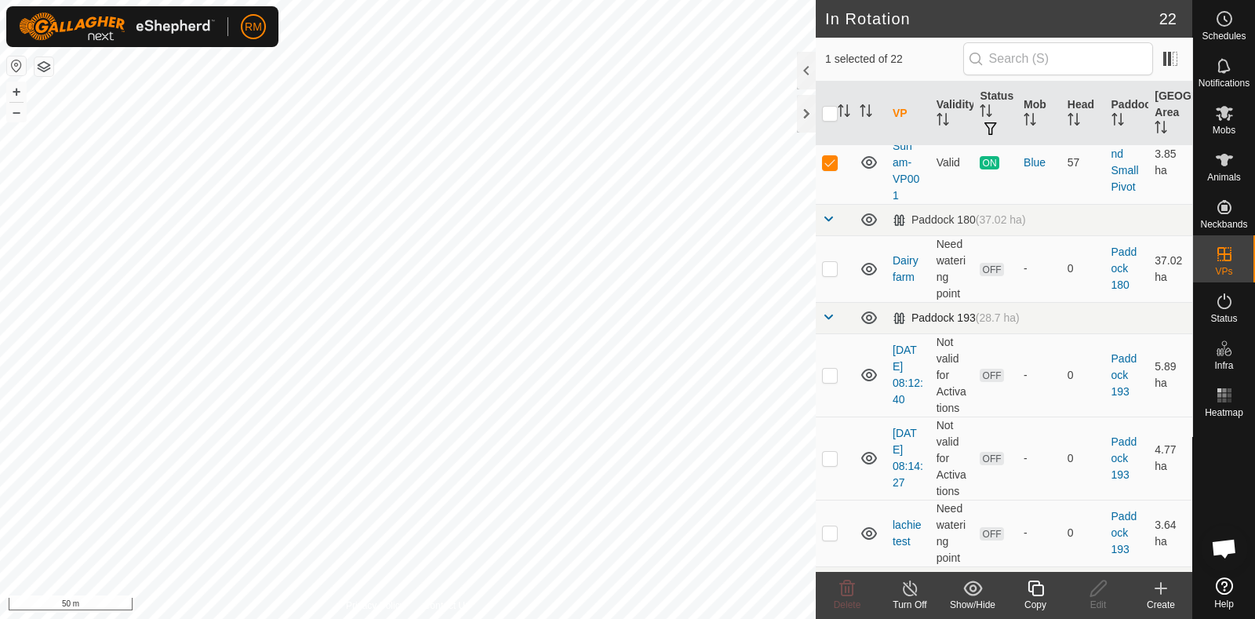
scroll to position [817, 0]
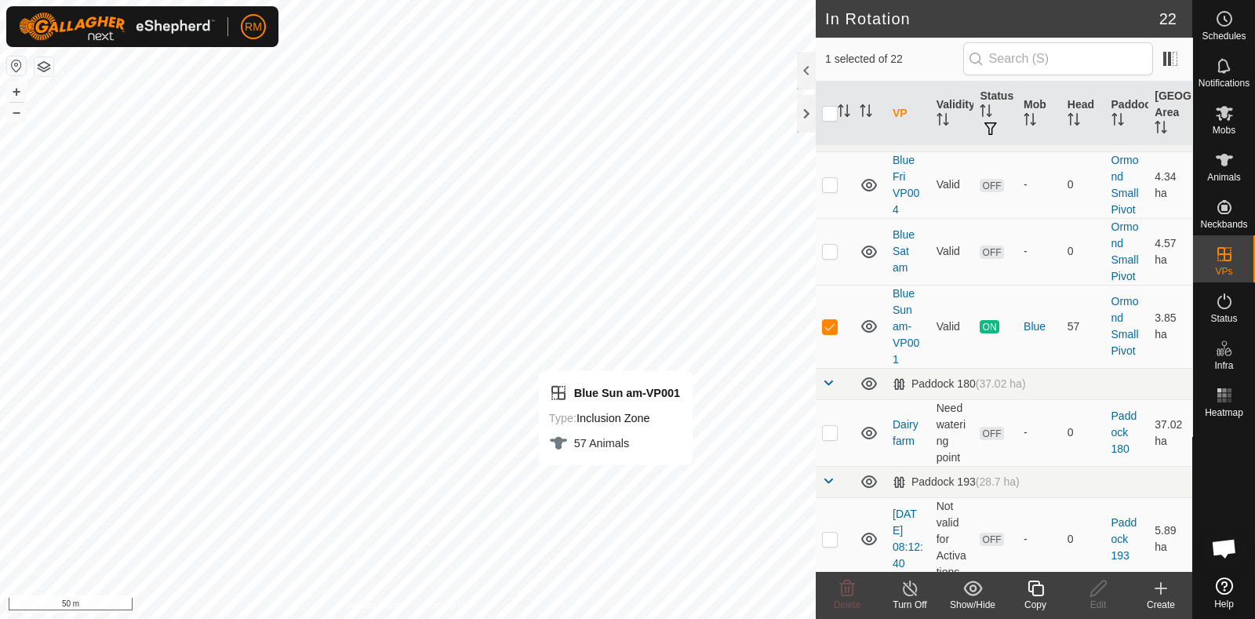
click at [1028, 589] on icon at bounding box center [1036, 589] width 16 height 16
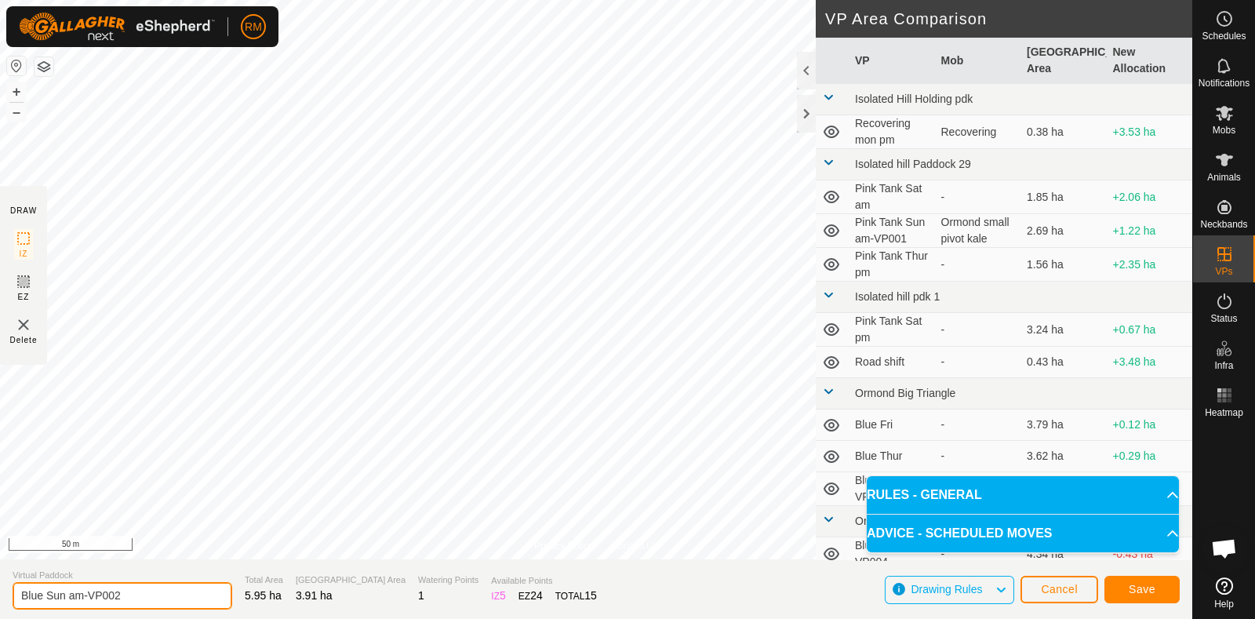
click at [129, 589] on input "Blue Sun am-VP002" at bounding box center [123, 595] width 220 height 27
type input "Blue Mon"
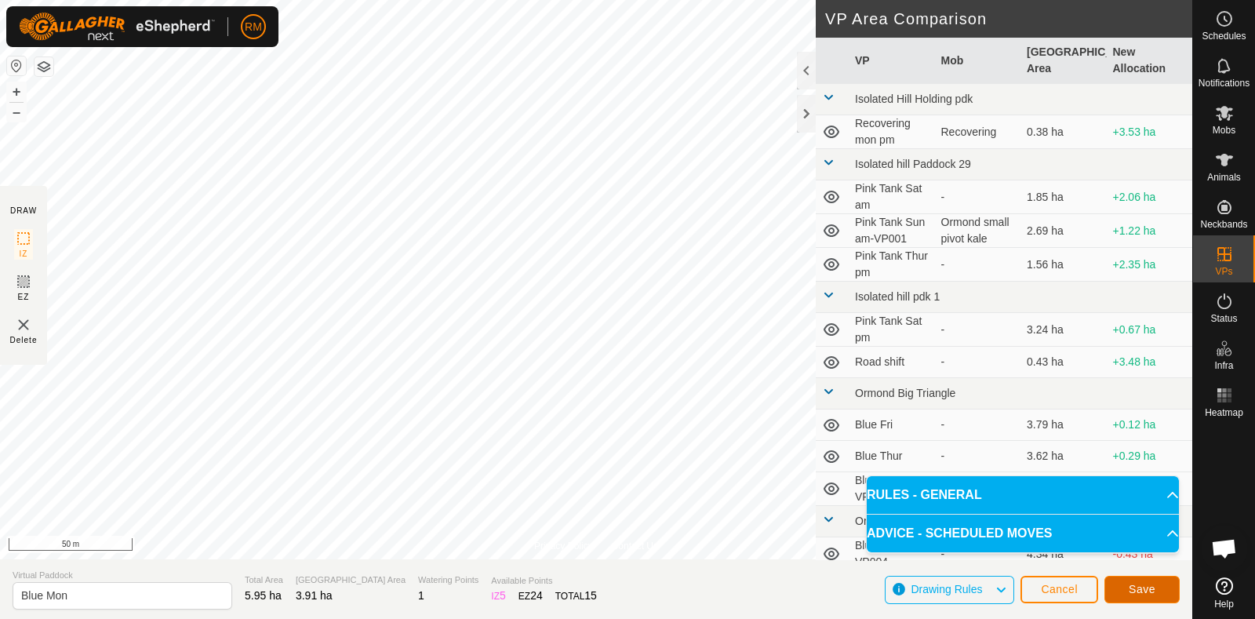
click at [1123, 589] on button "Save" at bounding box center [1142, 589] width 75 height 27
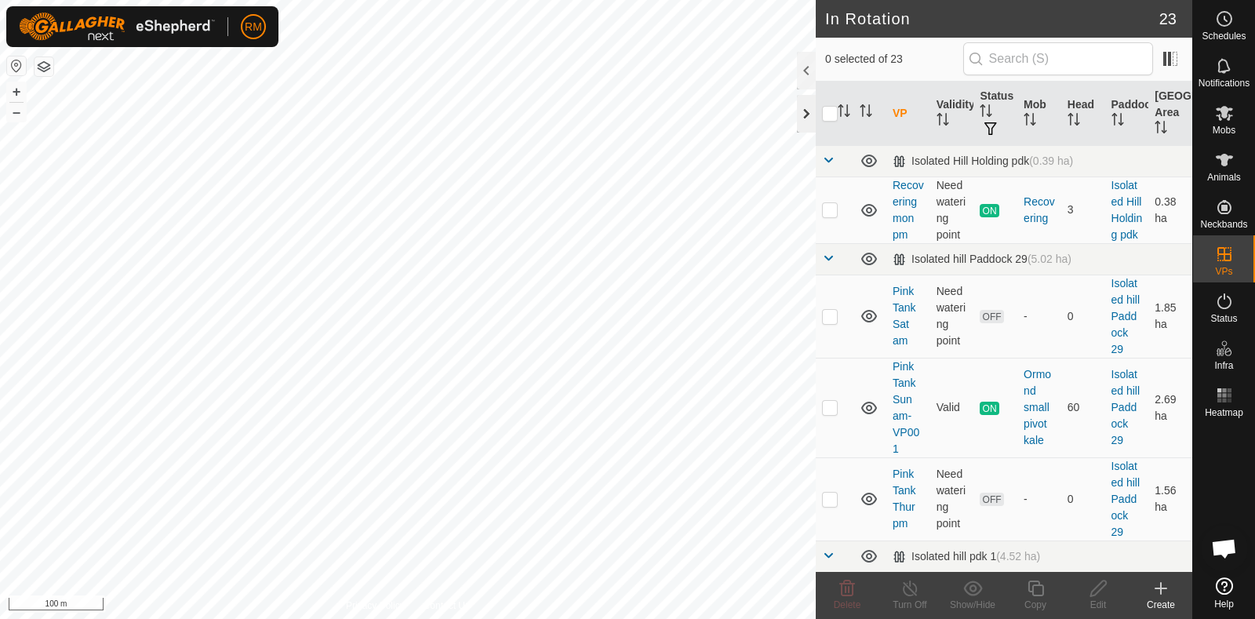
click at [804, 115] on div at bounding box center [806, 114] width 19 height 38
